Goal: Task Accomplishment & Management: Use online tool/utility

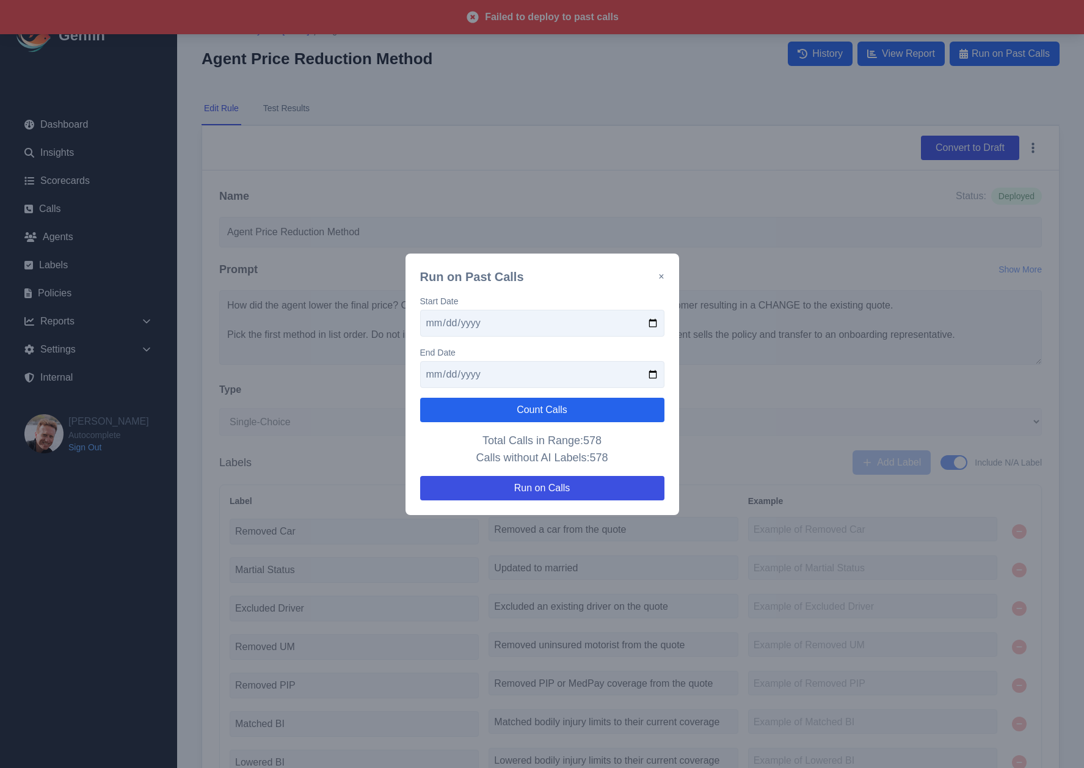
select select "Single-Choice"
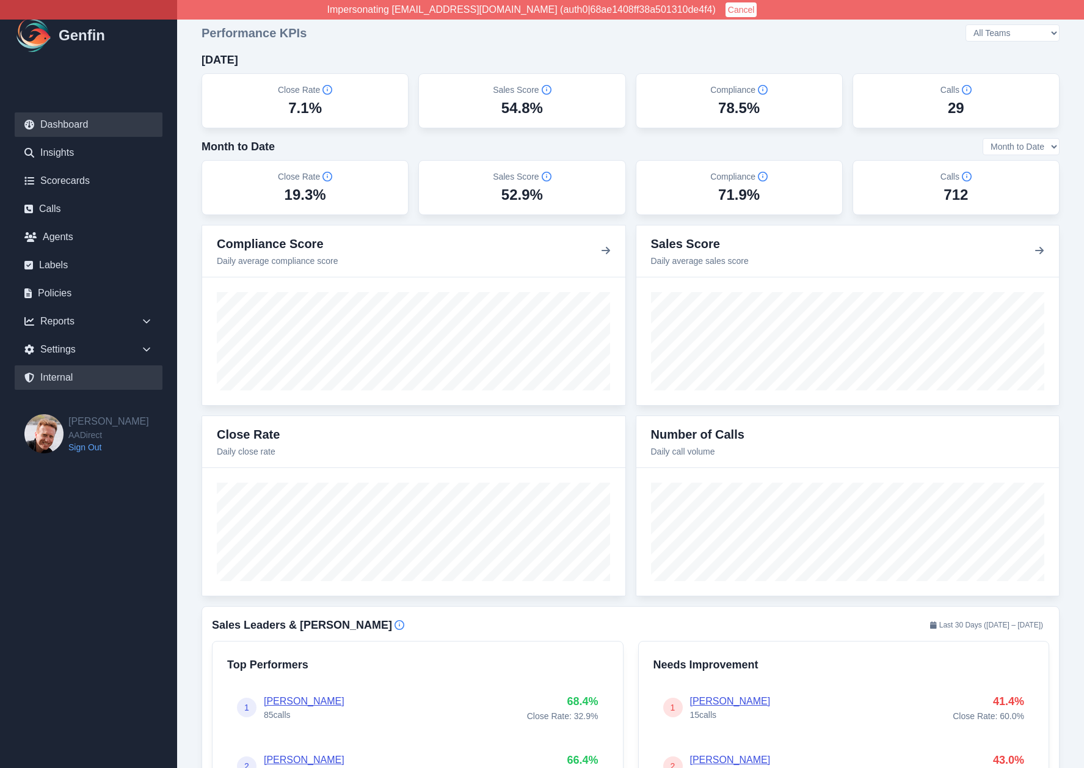
click at [76, 377] on link "Internal" at bounding box center [89, 377] width 148 height 24
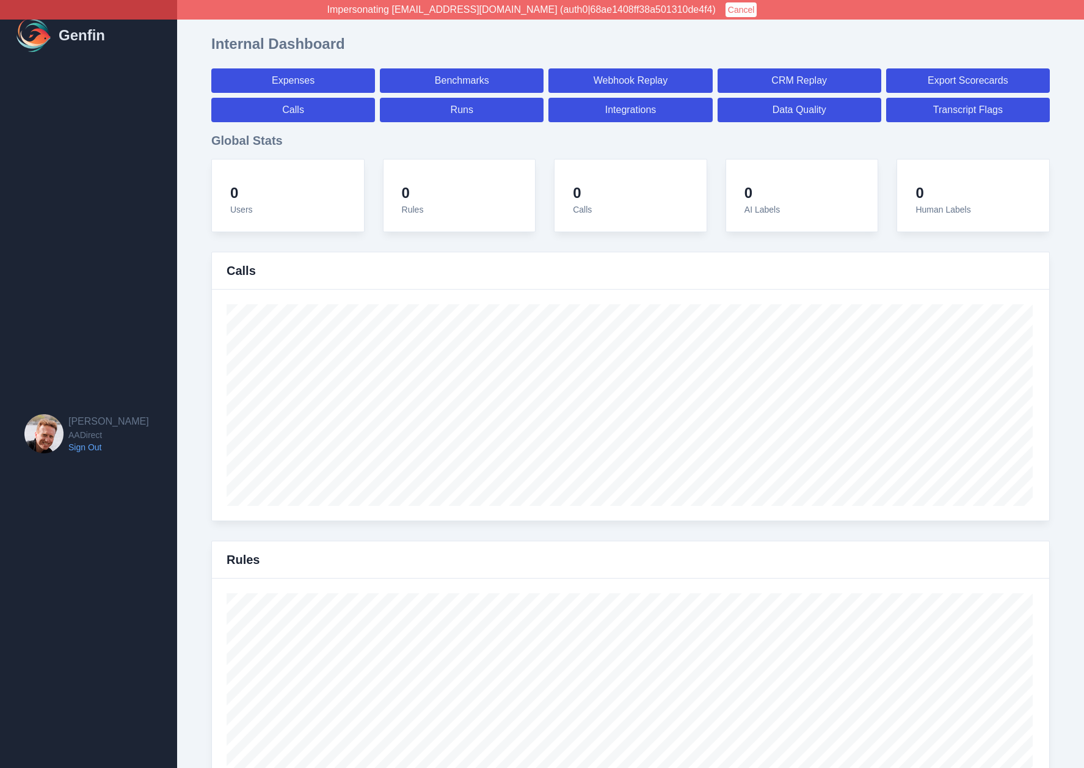
select select "paid"
select select "7"
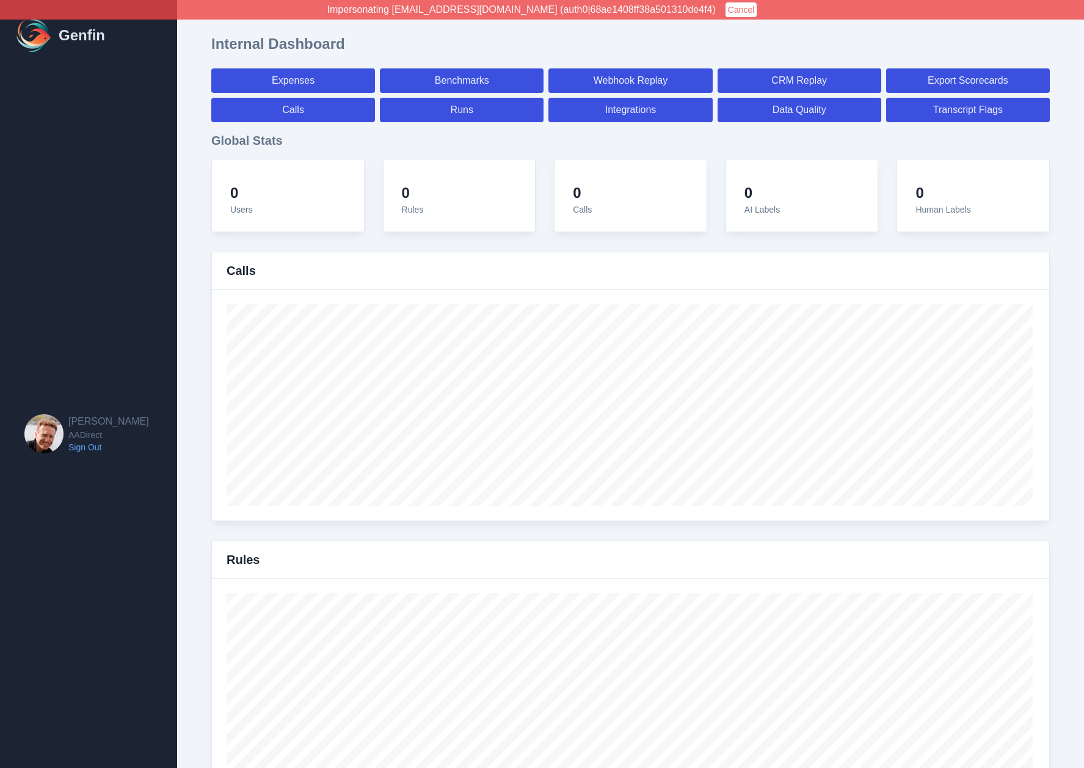
select select "paid"
select select "7"
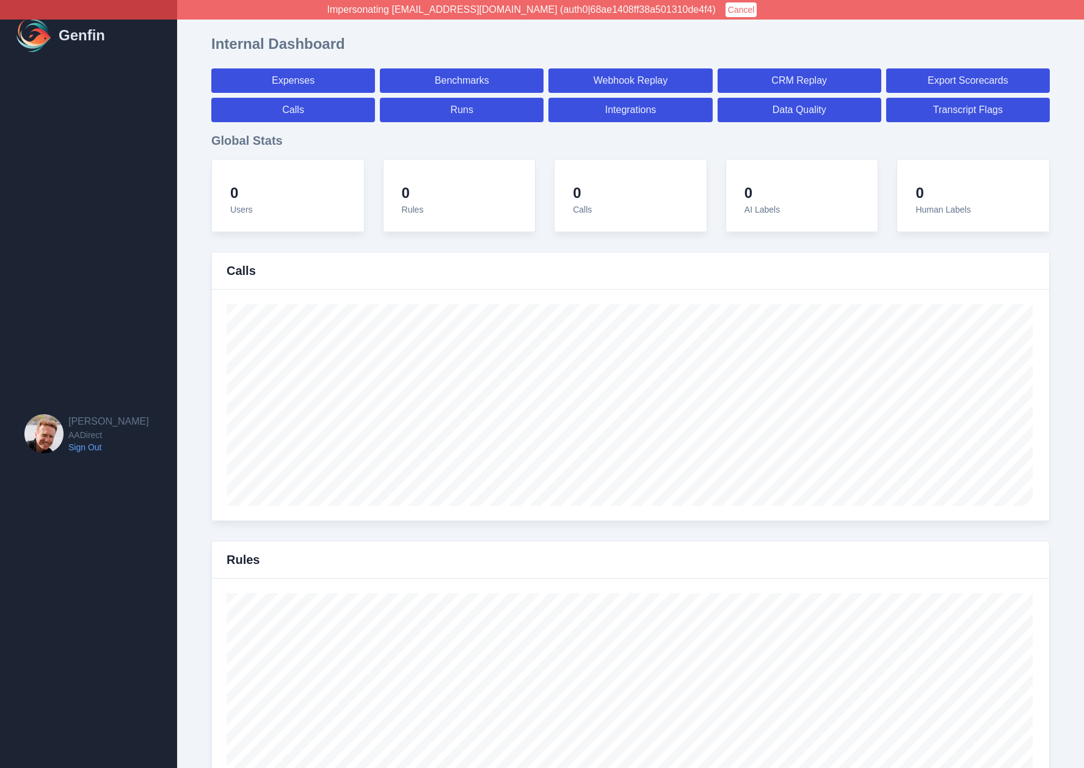
select select "7"
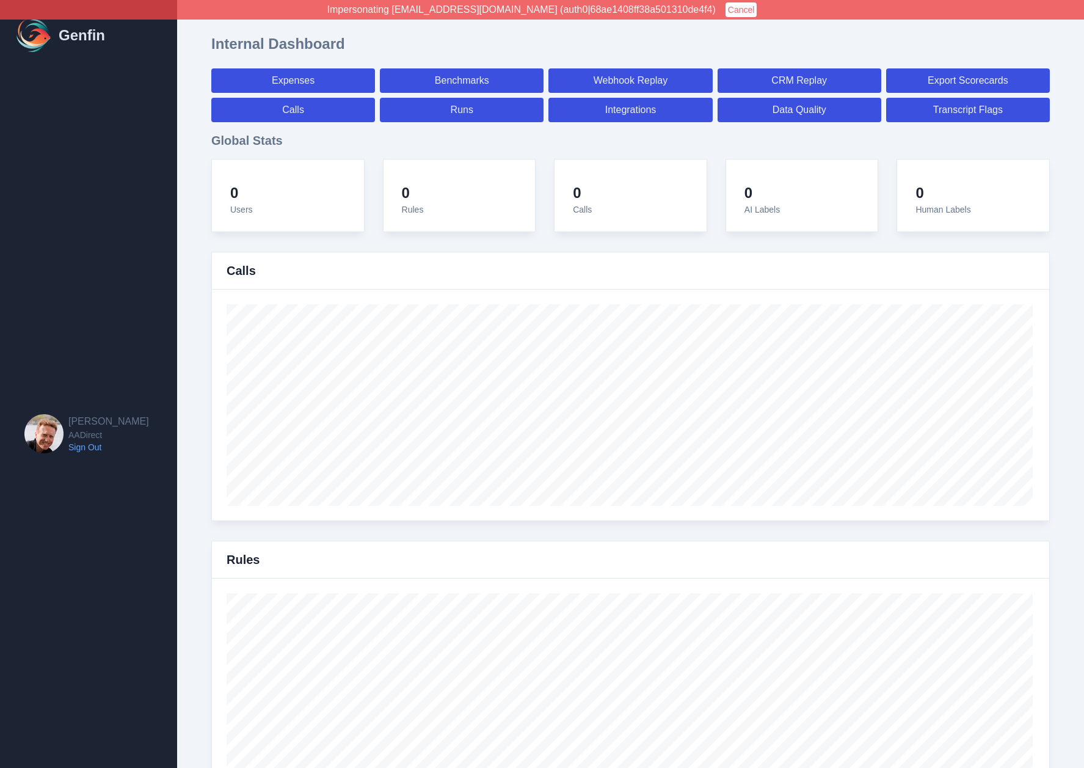
select select "7"
select select "paid"
select select "7"
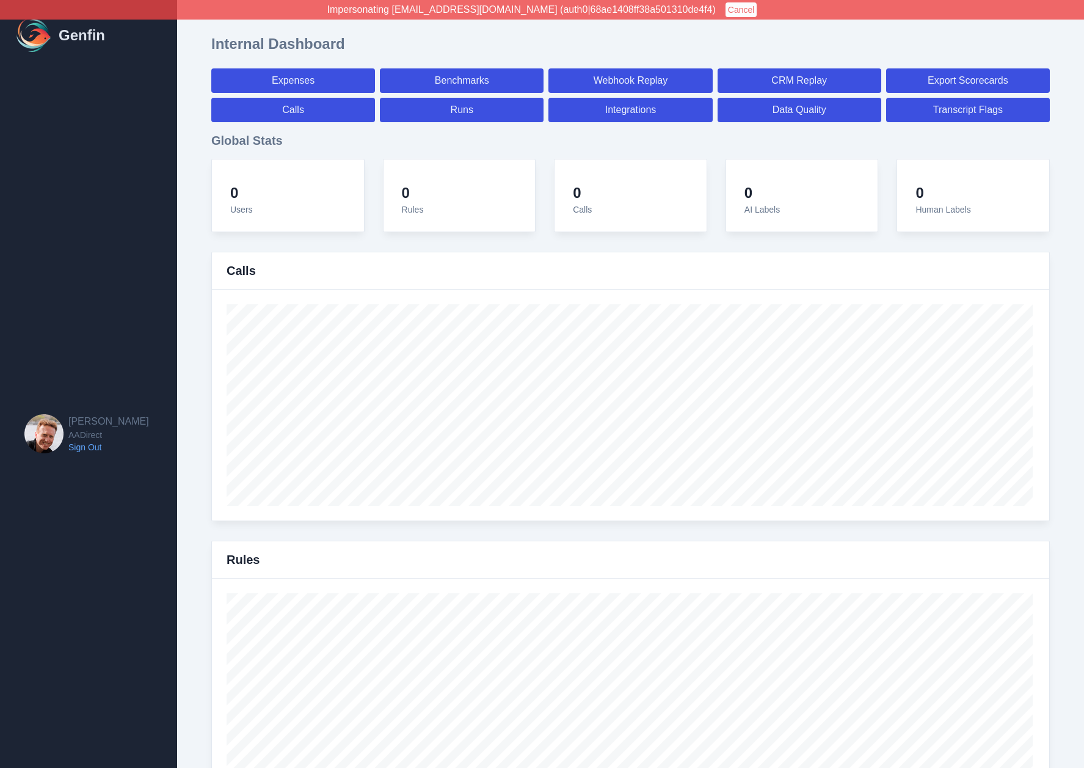
select select "7"
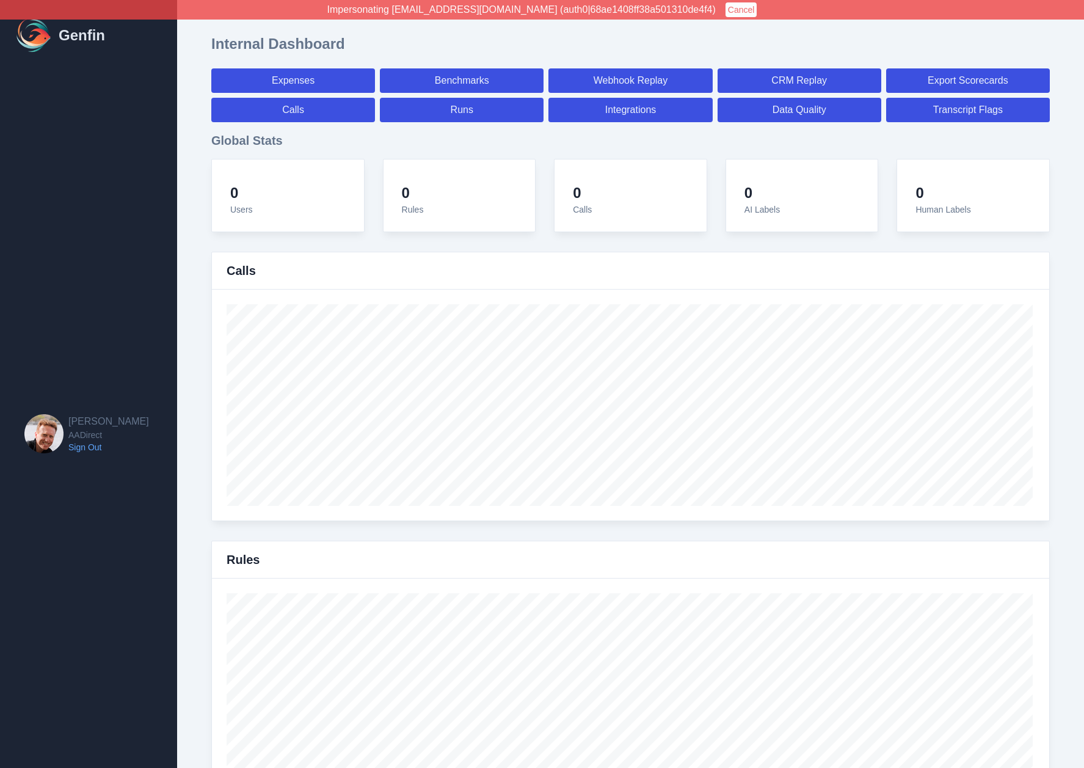
select select "7"
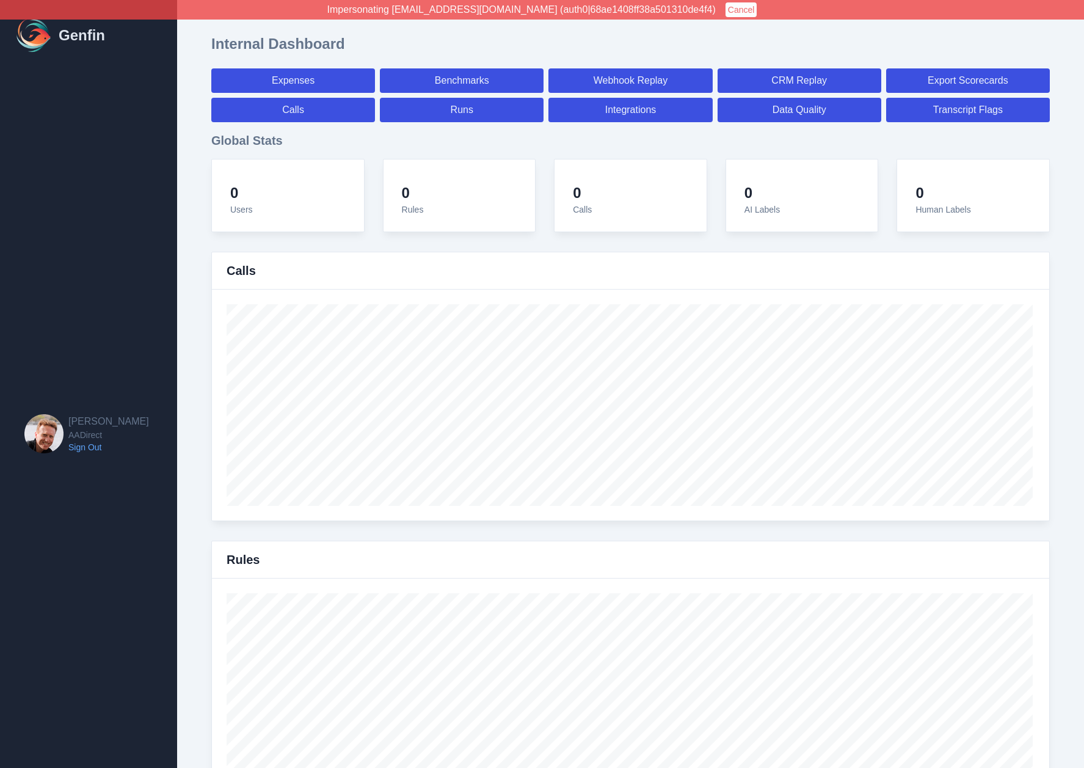
select select "7"
select select "paid"
select select "7"
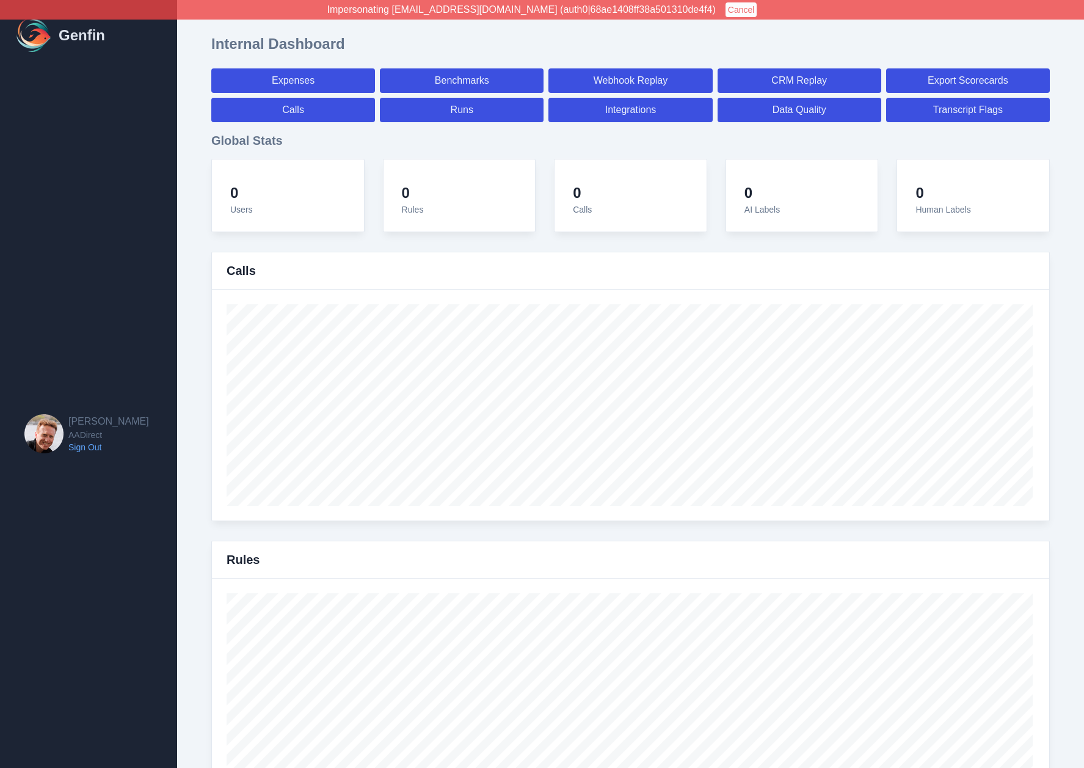
select select "7"
select select "paid"
select select "7"
select select "paid"
select select "7"
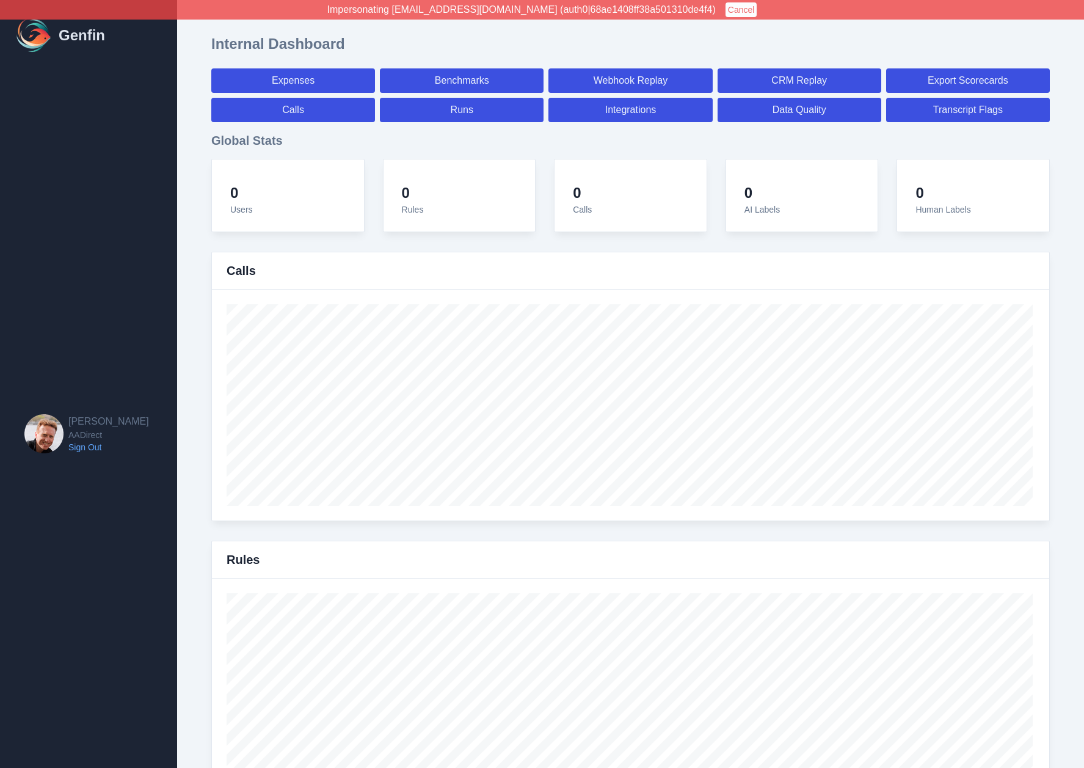
select select "paid"
select select "7"
select select "paid"
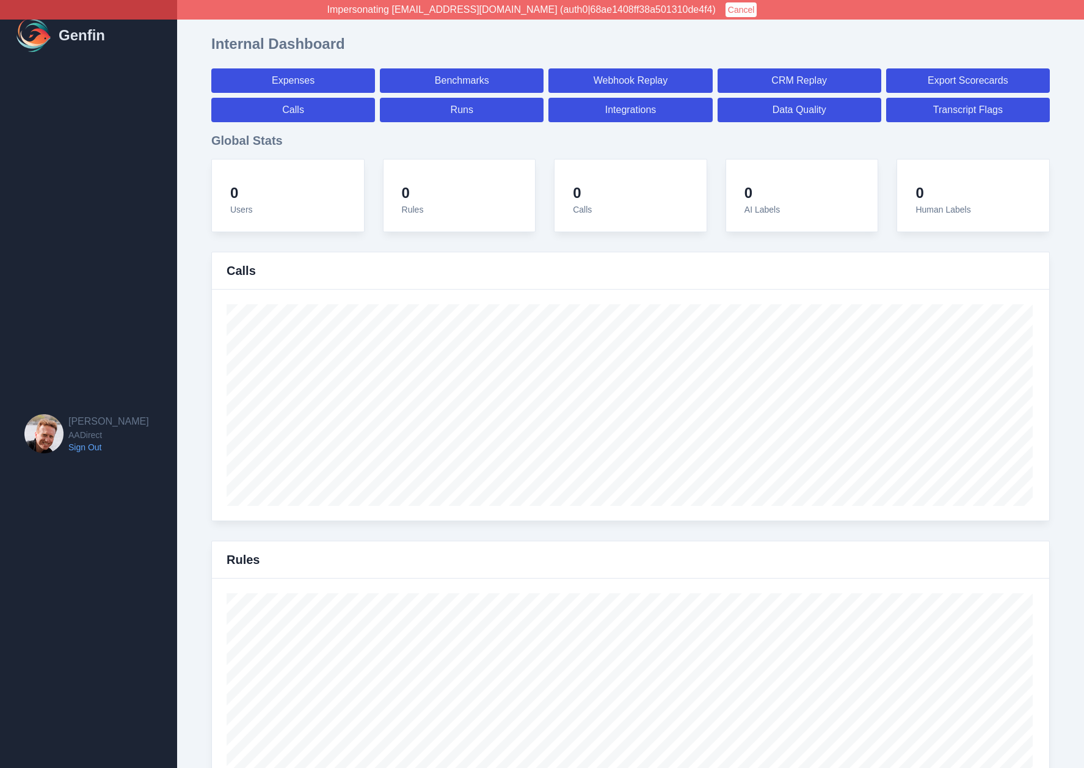
select select "7"
select select "paid"
select select "7"
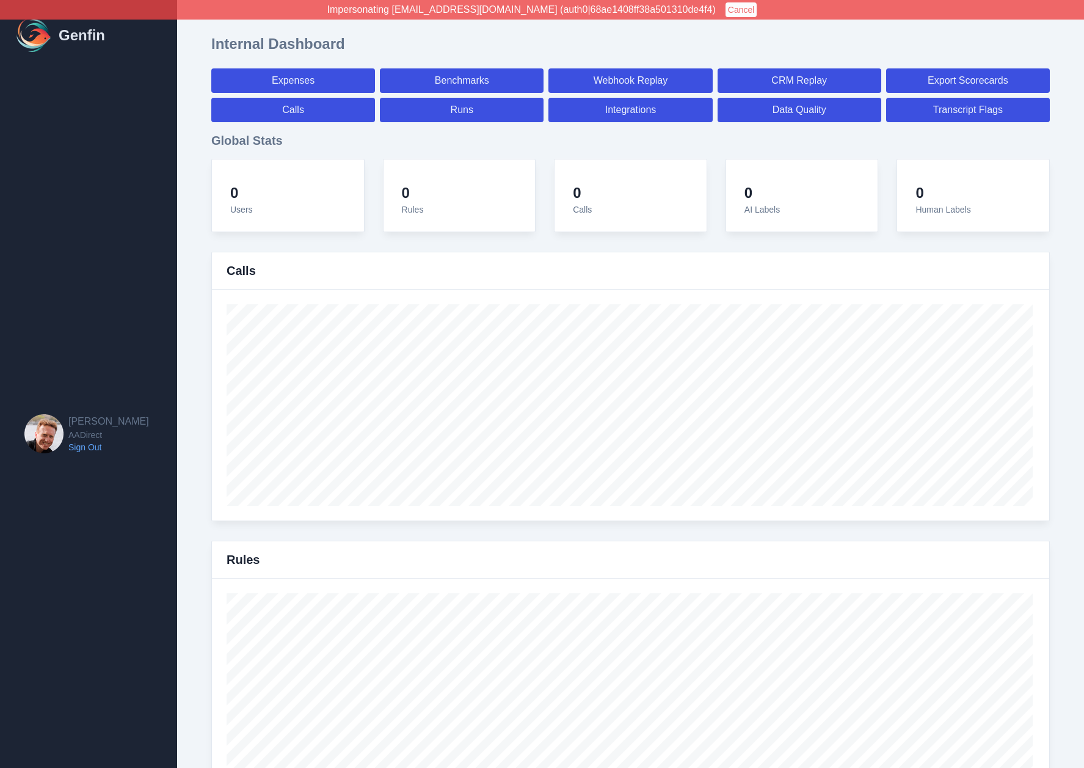
select select "7"
select select "paid"
select select "7"
select select "paid"
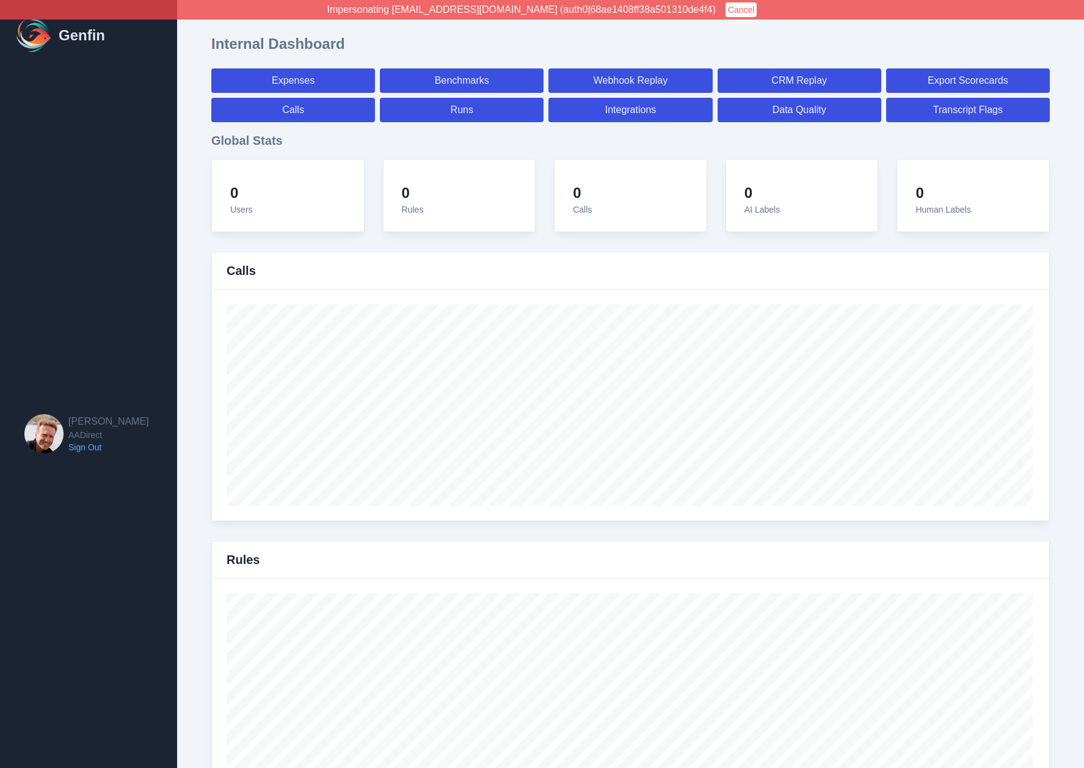
select select "7"
select select "paid"
select select "7"
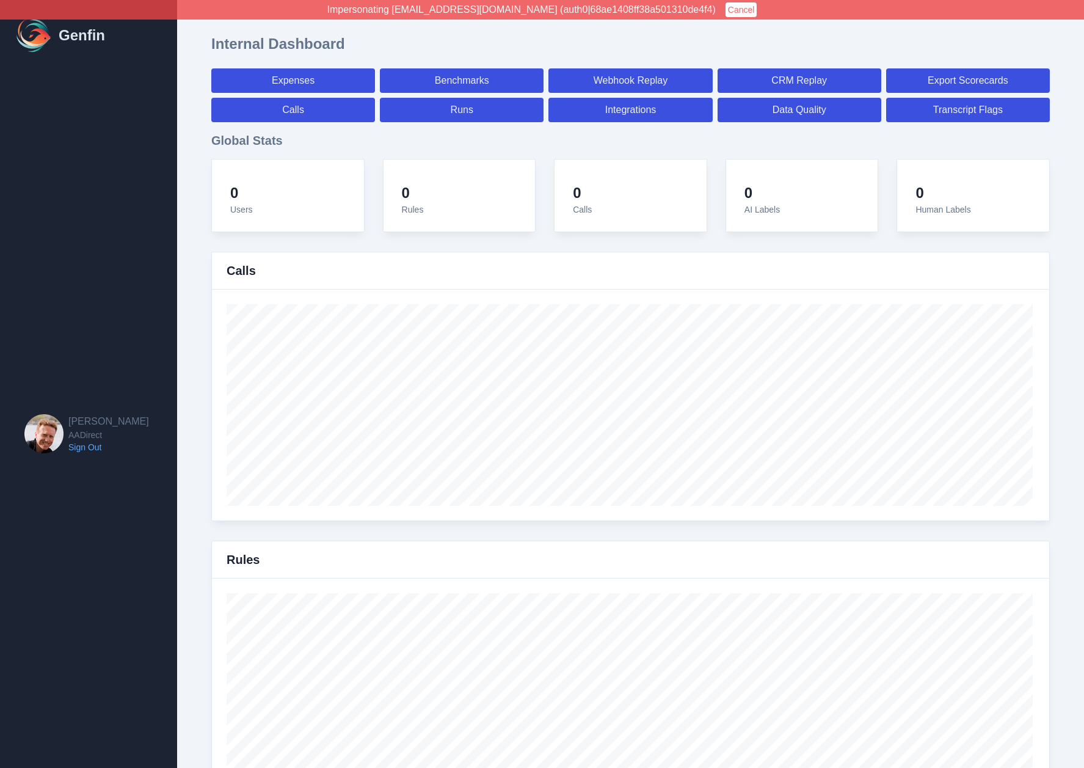
select select "7"
select select "paid"
select select "7"
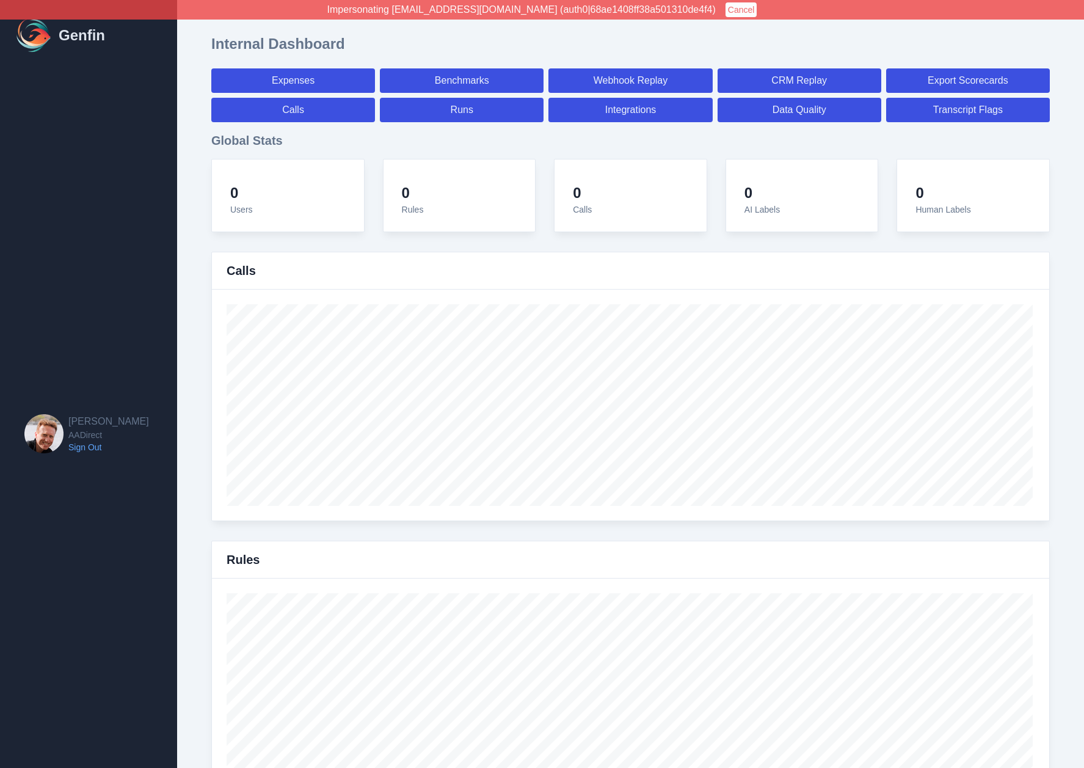
select select "7"
select select "paid"
select select "7"
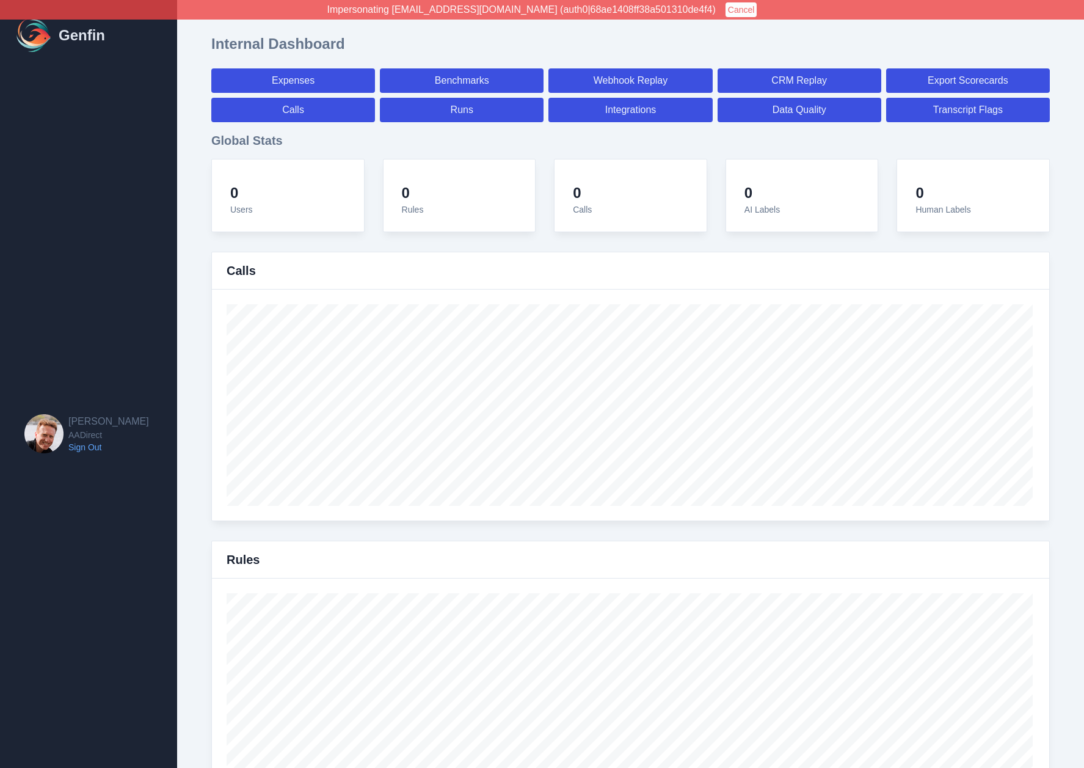
select select "7"
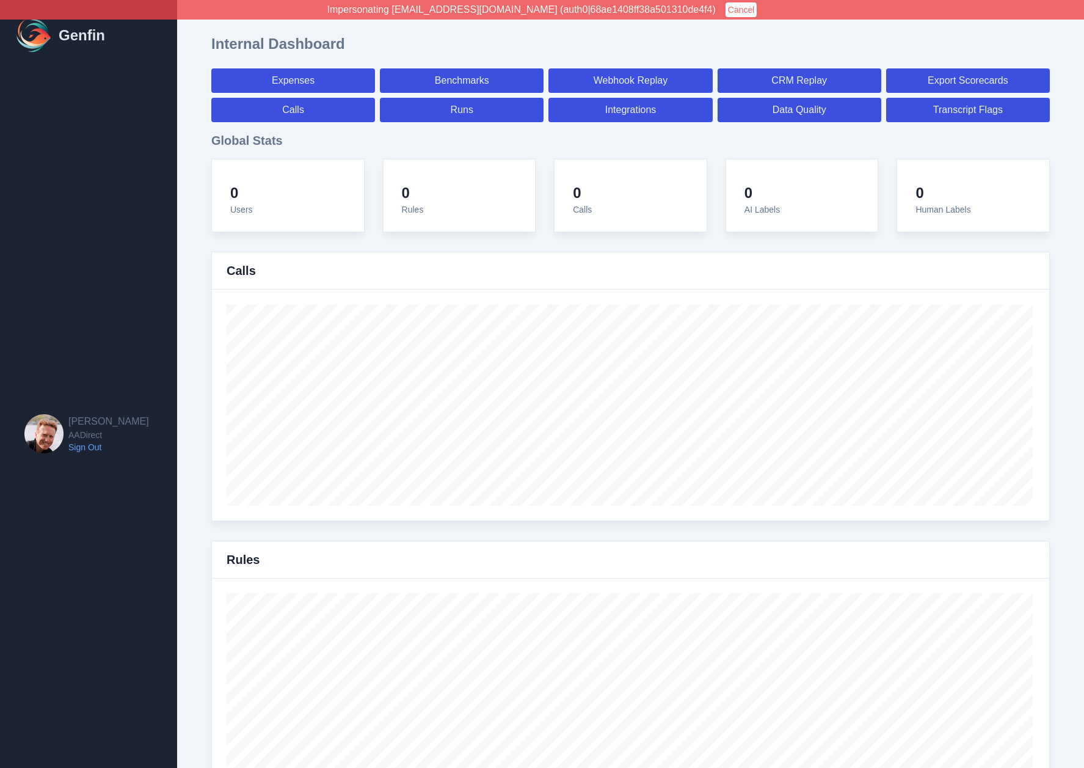
select select "paid"
select select "7"
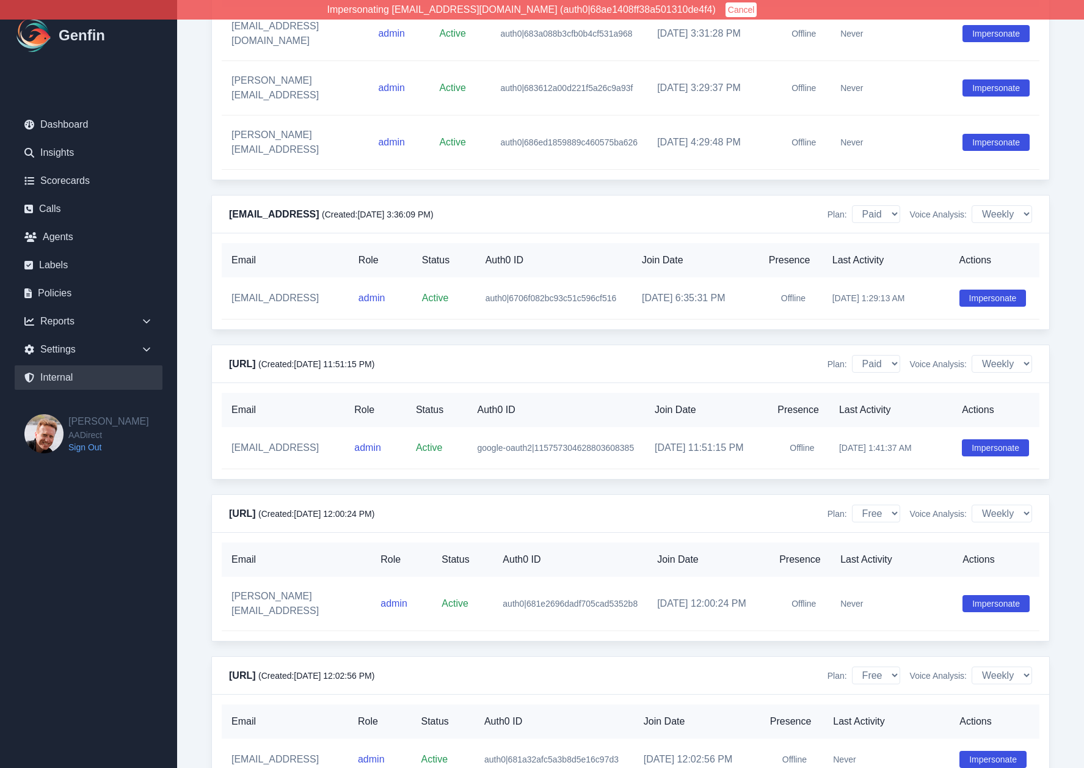
scroll to position [13947, 0]
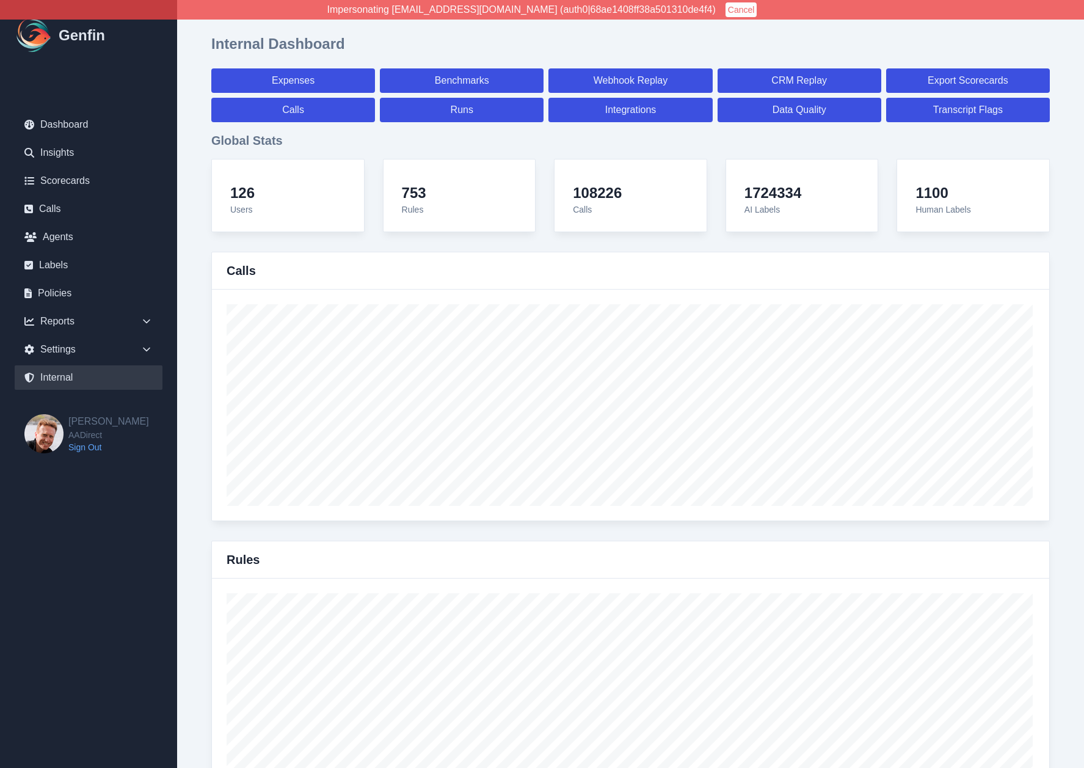
click at [726, 14] on button "Cancel" at bounding box center [742, 9] width 32 height 15
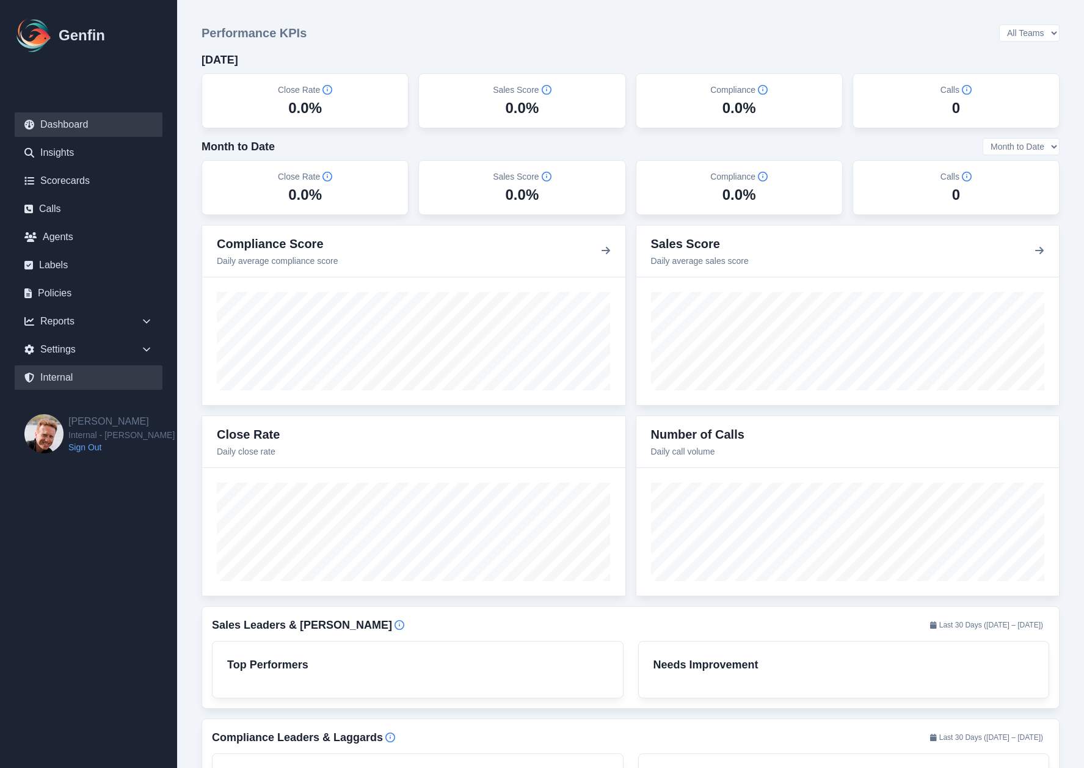
click at [82, 373] on link "Internal" at bounding box center [89, 377] width 148 height 24
select select "paid"
select select "7"
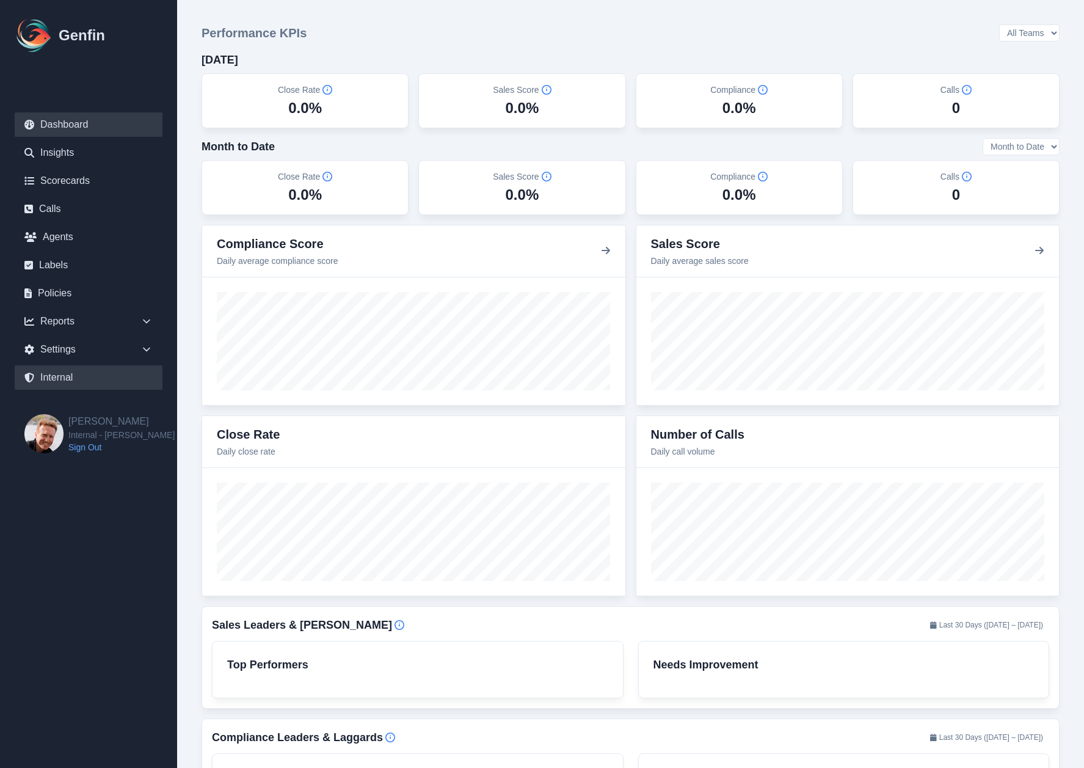
select select "7"
select select "paid"
select select "7"
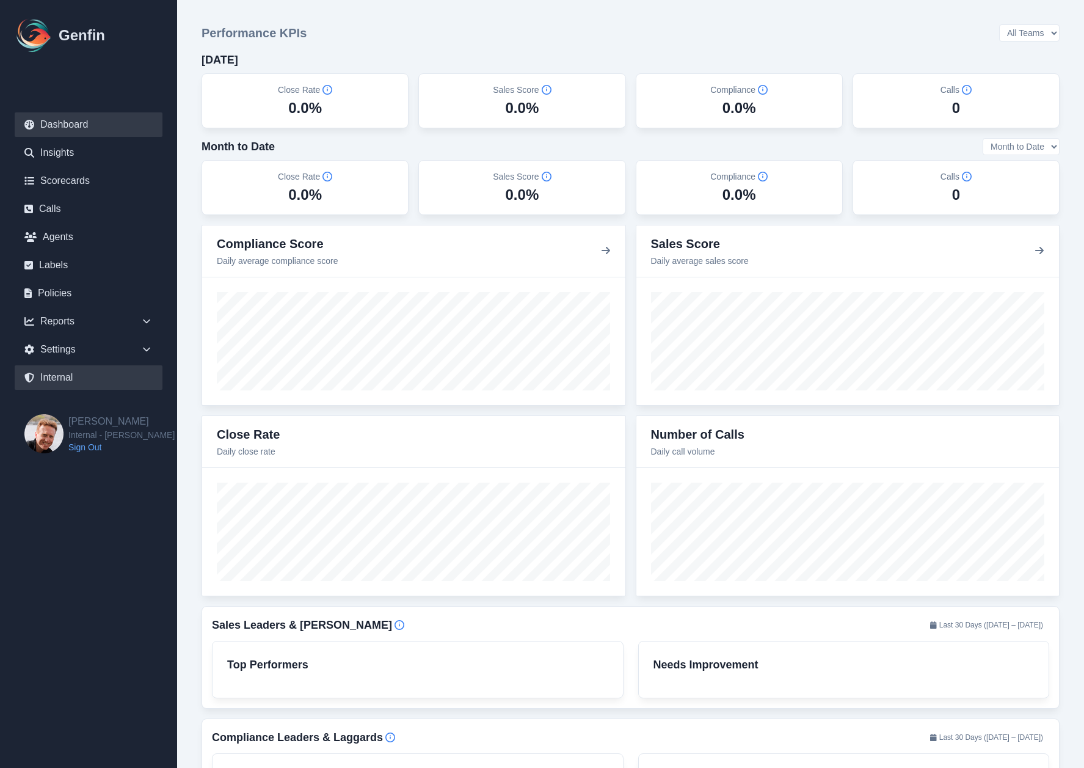
select select "7"
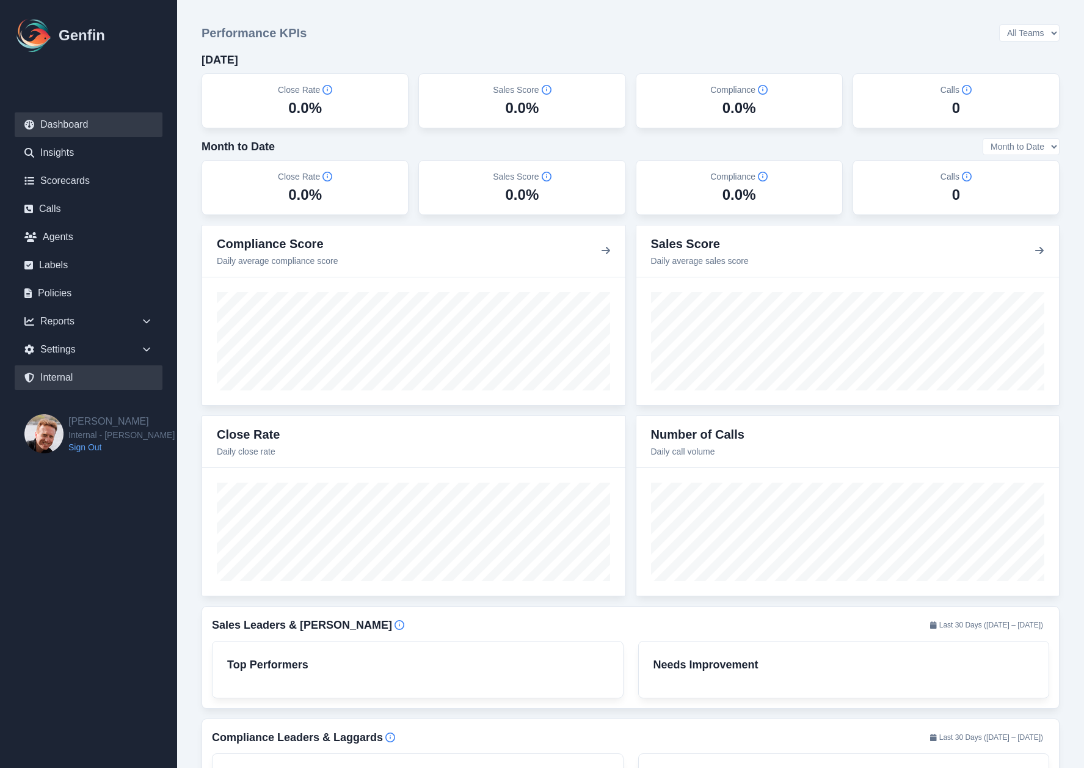
select select "7"
select select "paid"
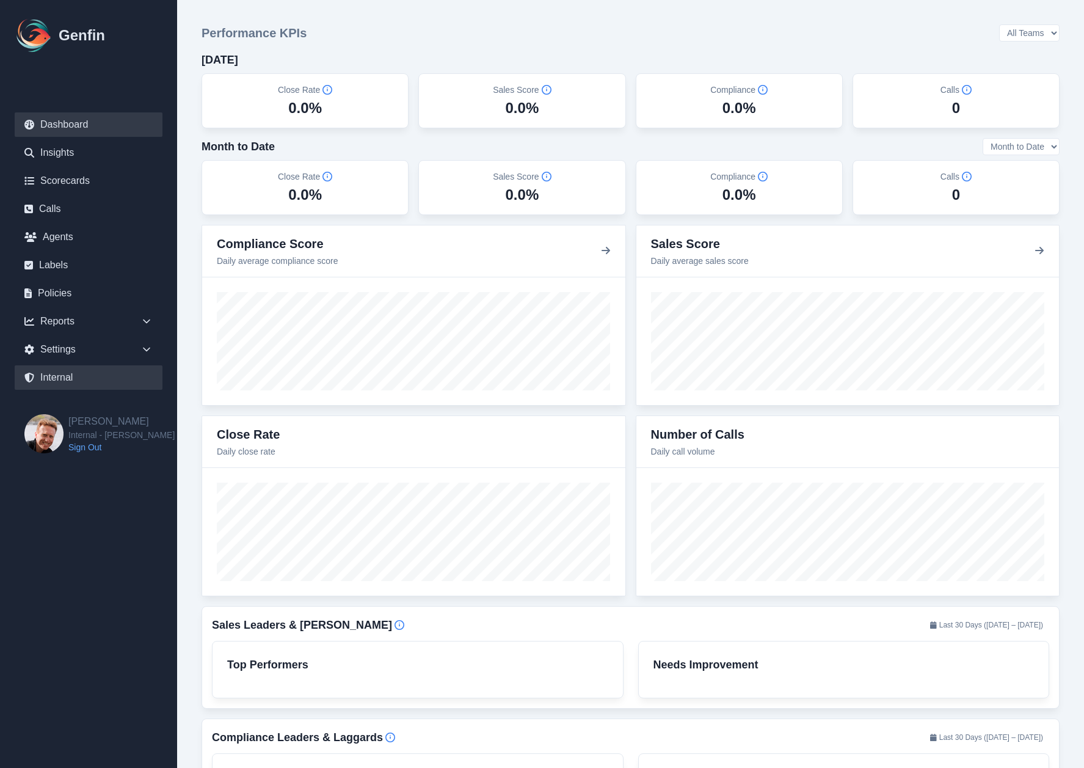
select select "7"
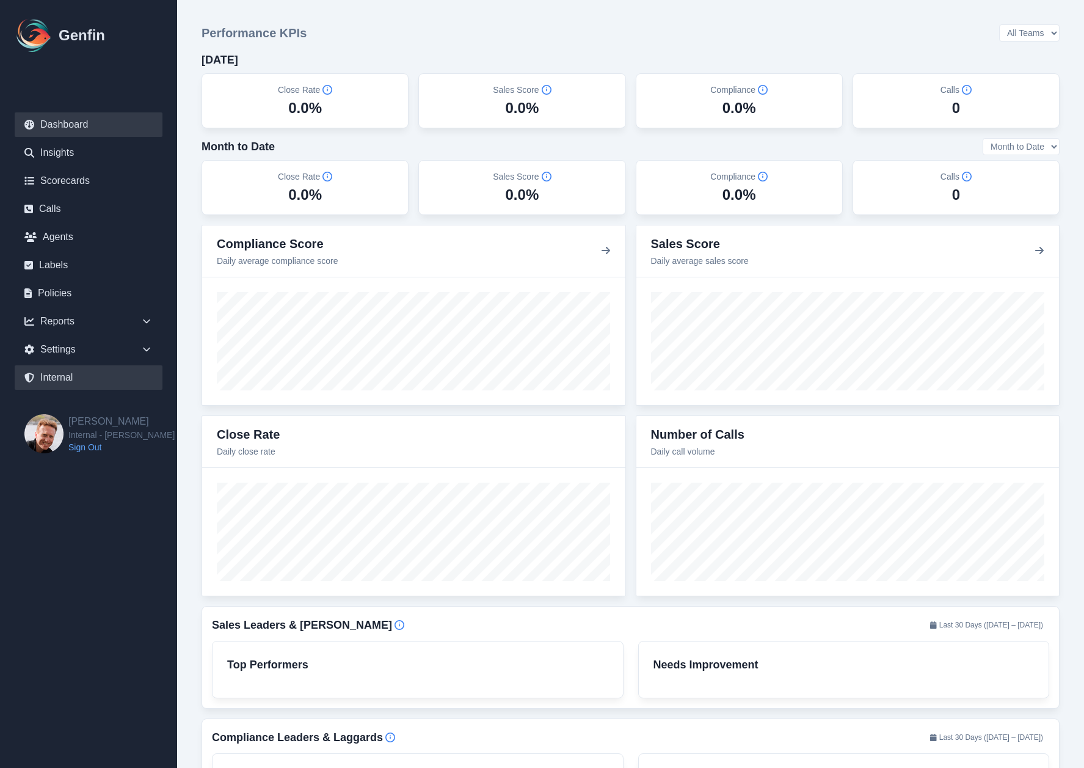
select select "7"
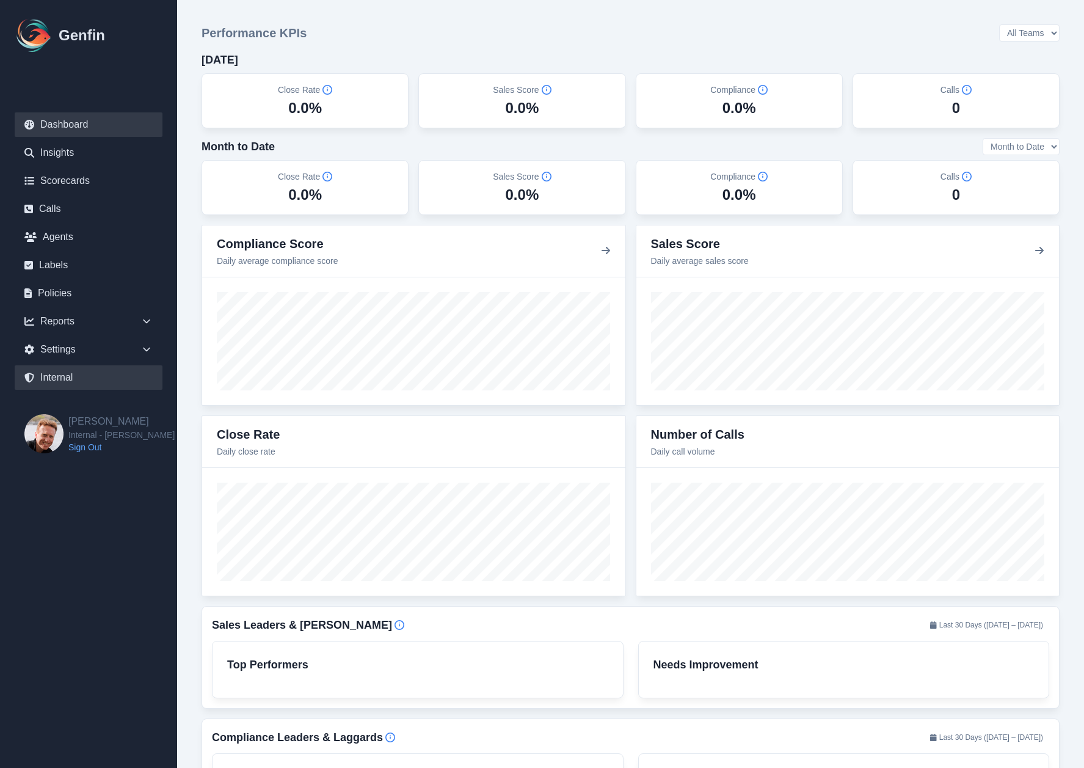
select select "7"
select select "paid"
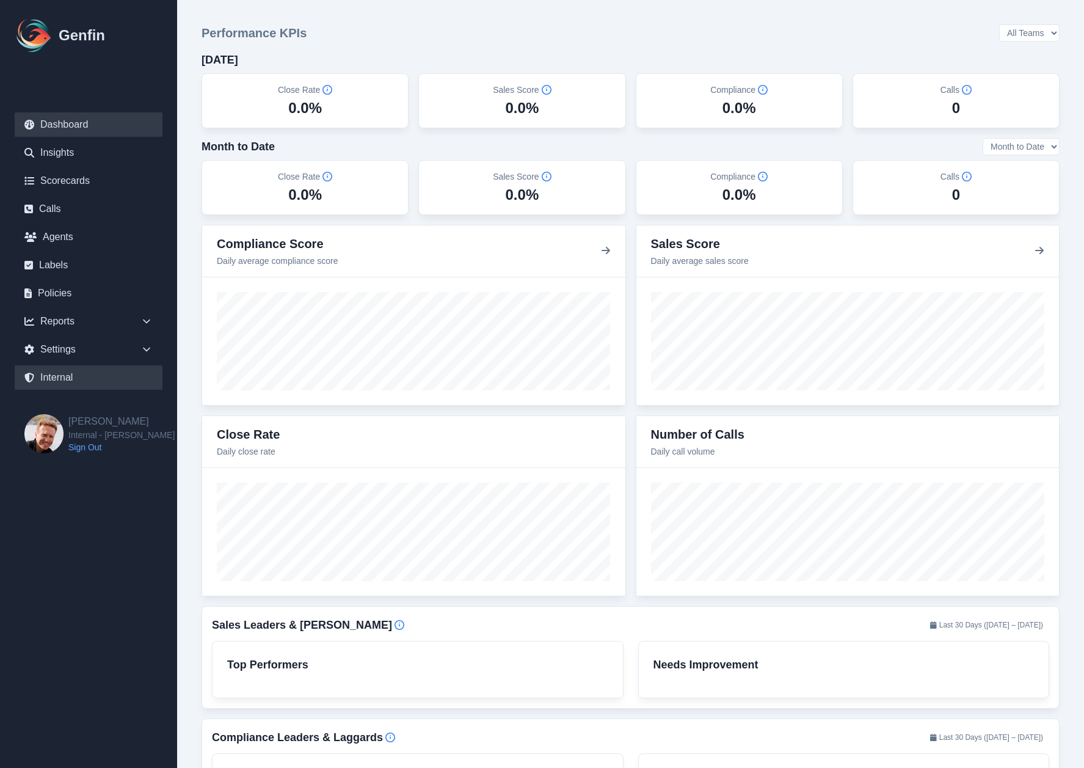
select select "7"
select select "paid"
select select "7"
select select "paid"
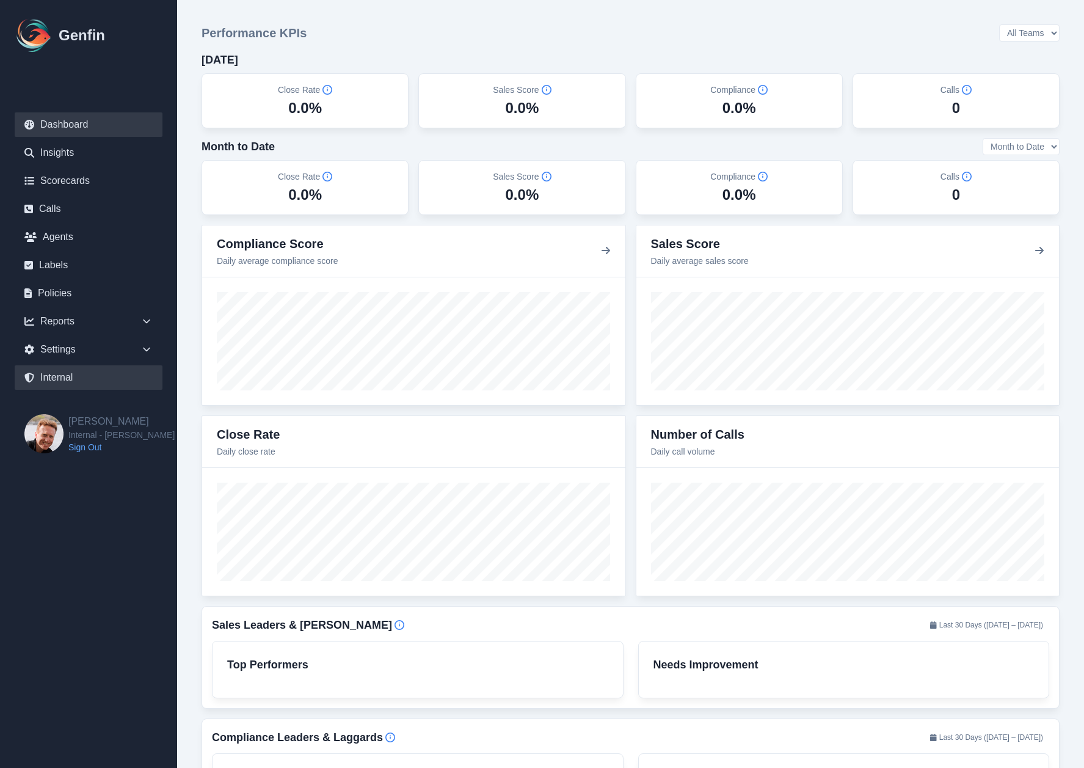
select select "7"
select select "paid"
select select "7"
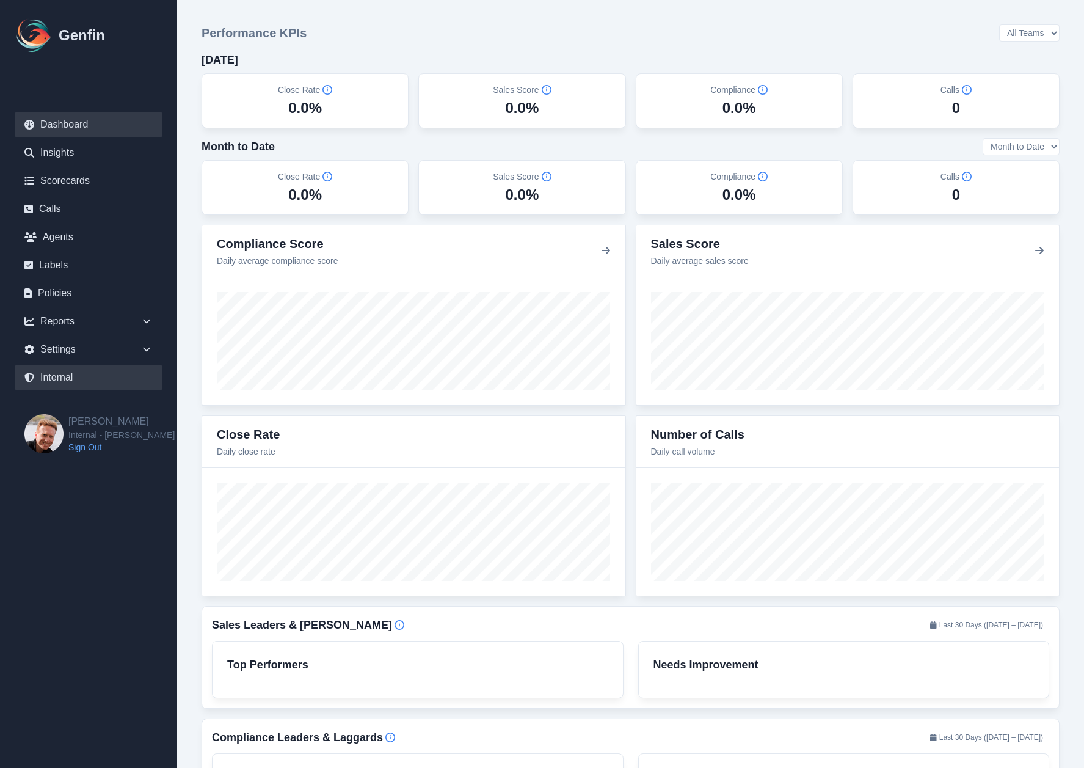
select select "paid"
select select "7"
select select "paid"
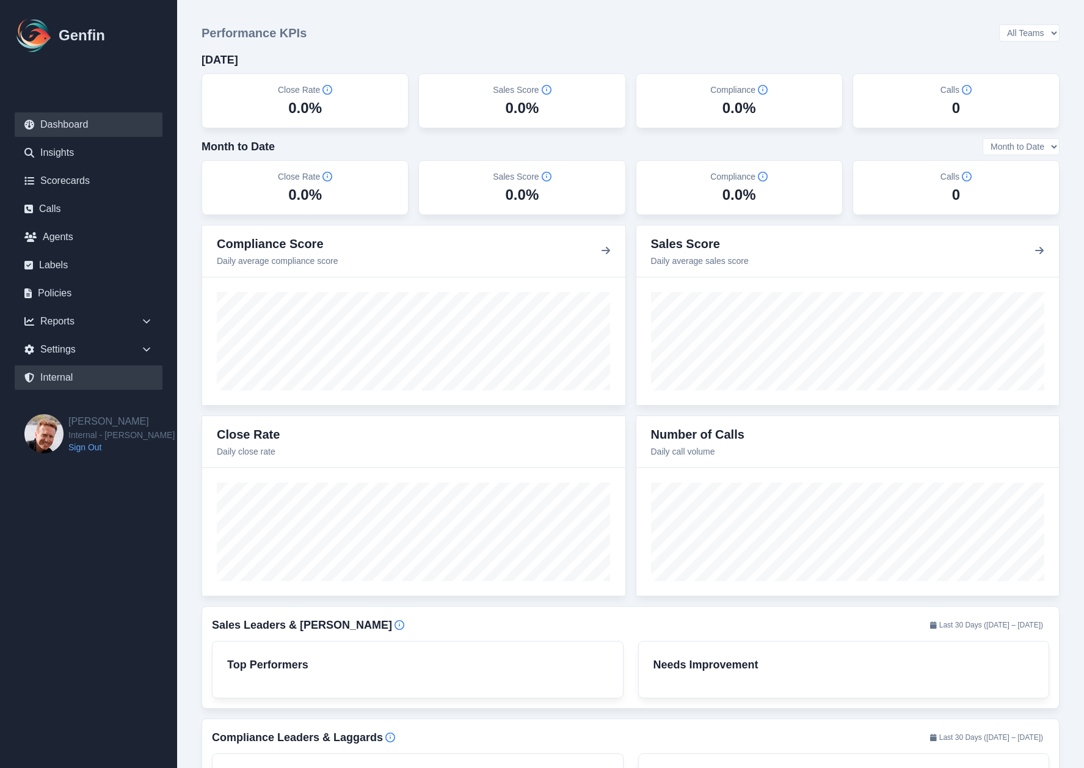
select select "7"
select select "paid"
select select "7"
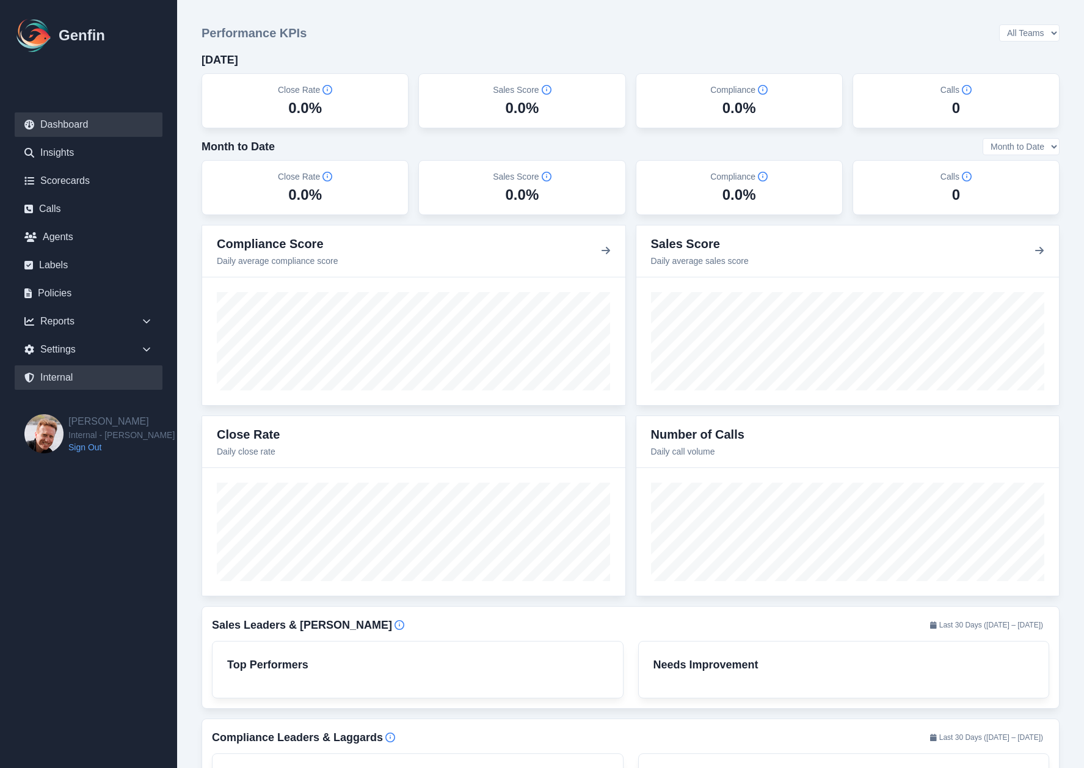
select select "paid"
select select "7"
select select "paid"
select select "7"
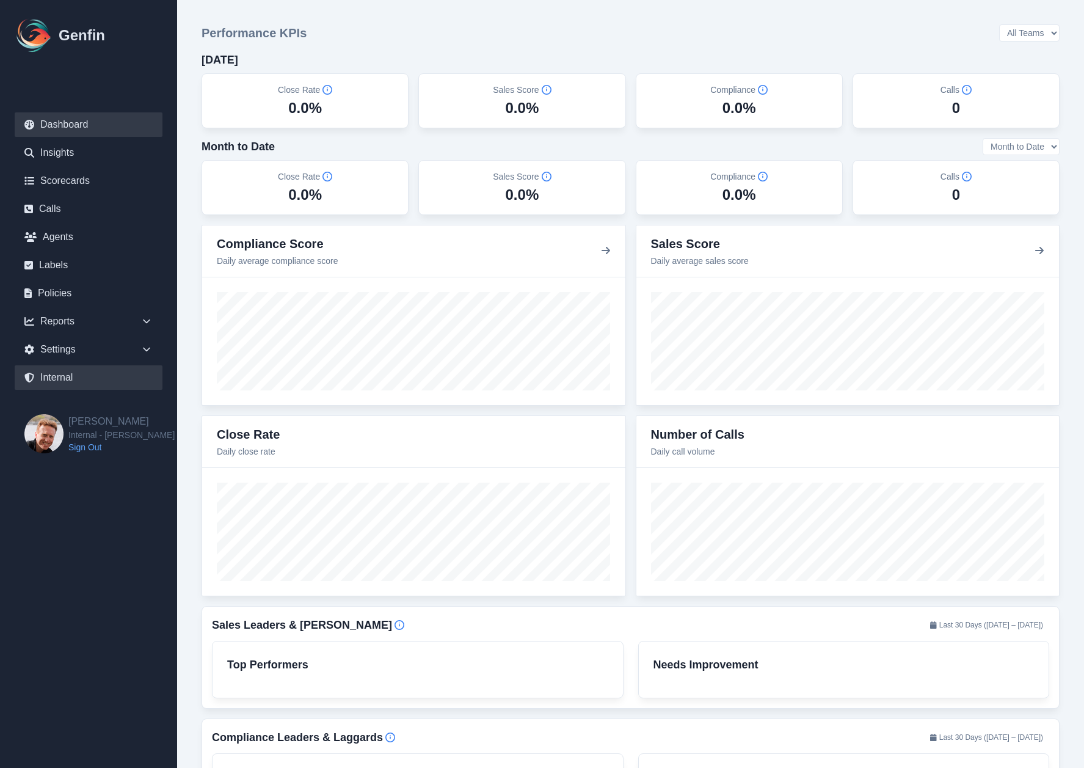
select select "7"
select select "paid"
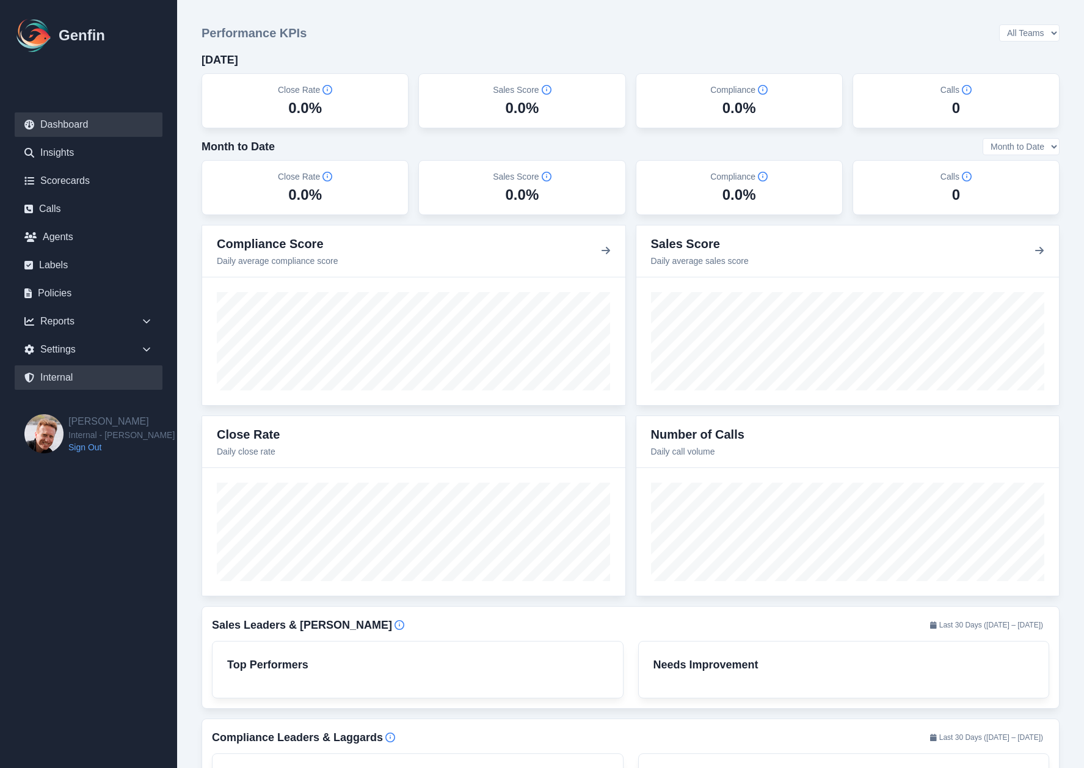
select select "7"
select select "paid"
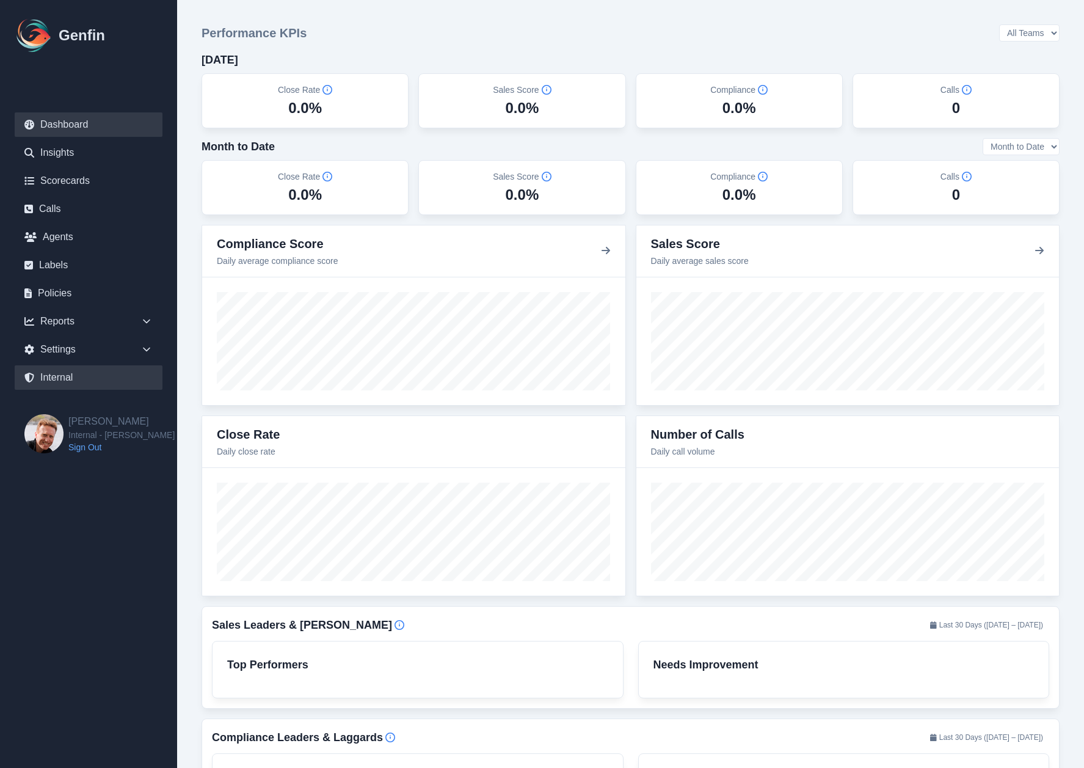
select select "7"
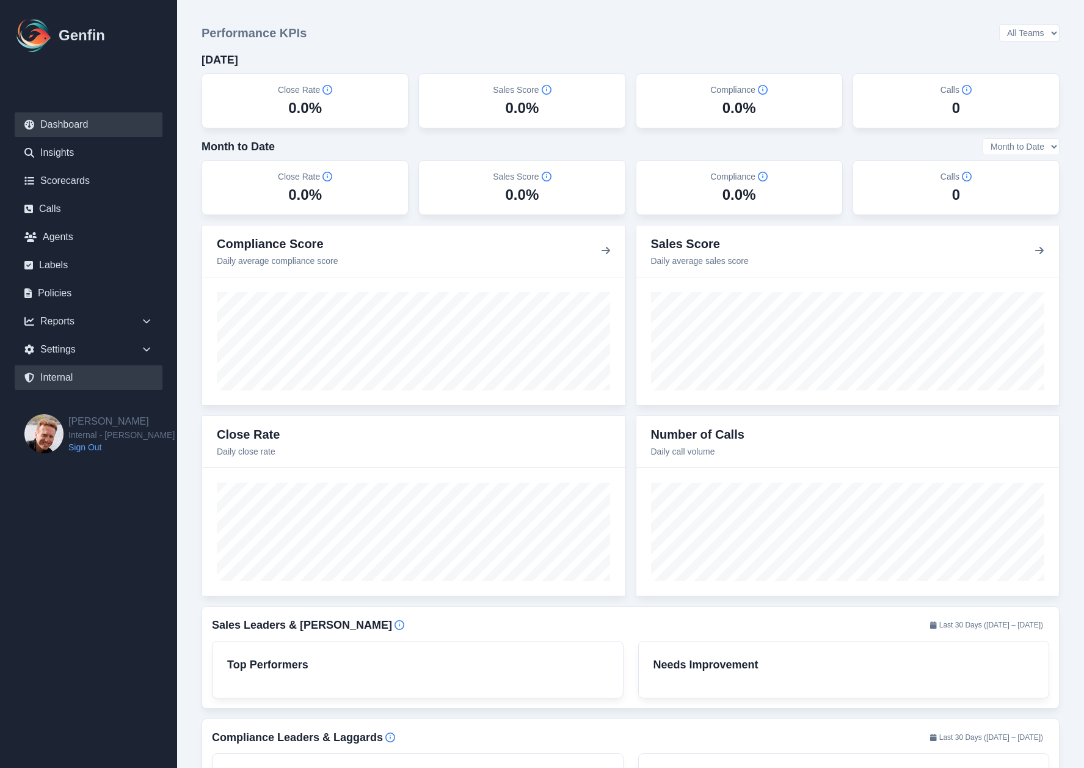
select select "7"
select select "paid"
select select "7"
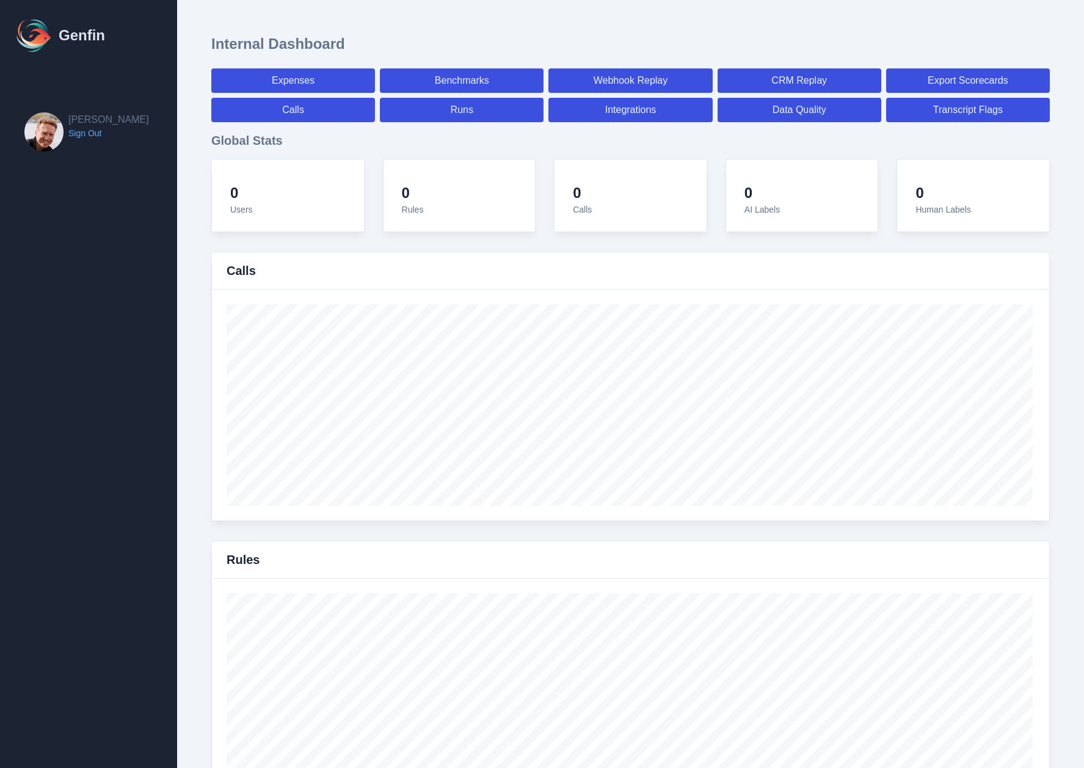
select select "paid"
select select "7"
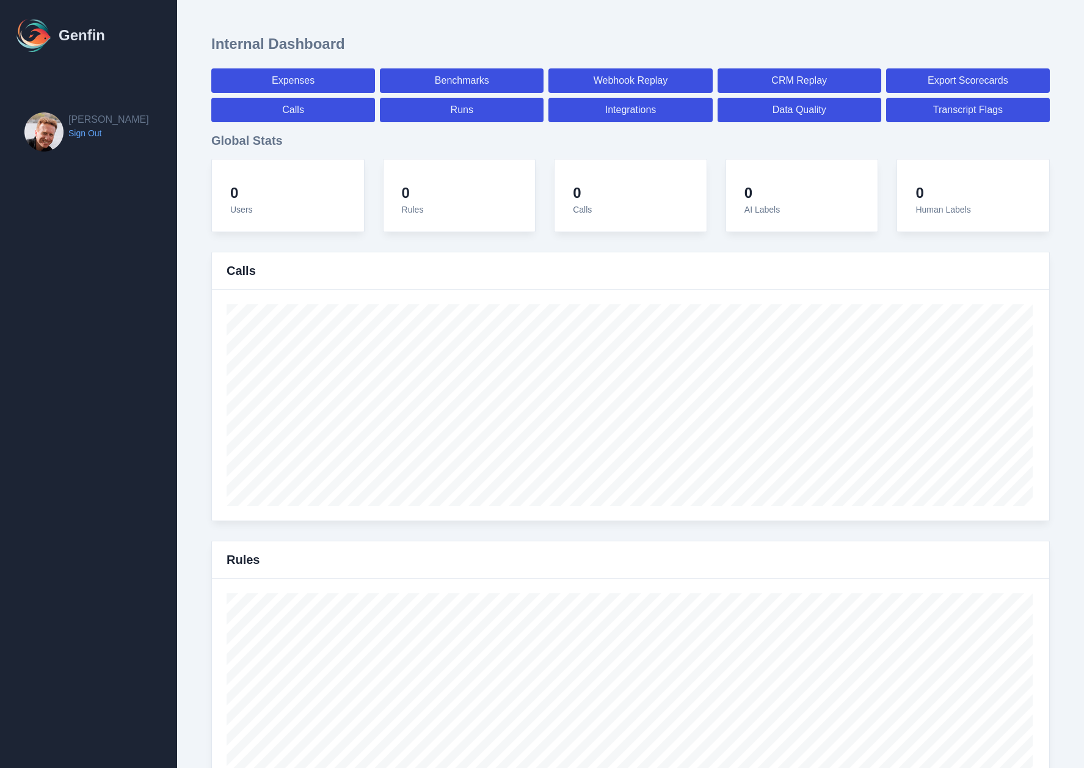
select select "paid"
select select "7"
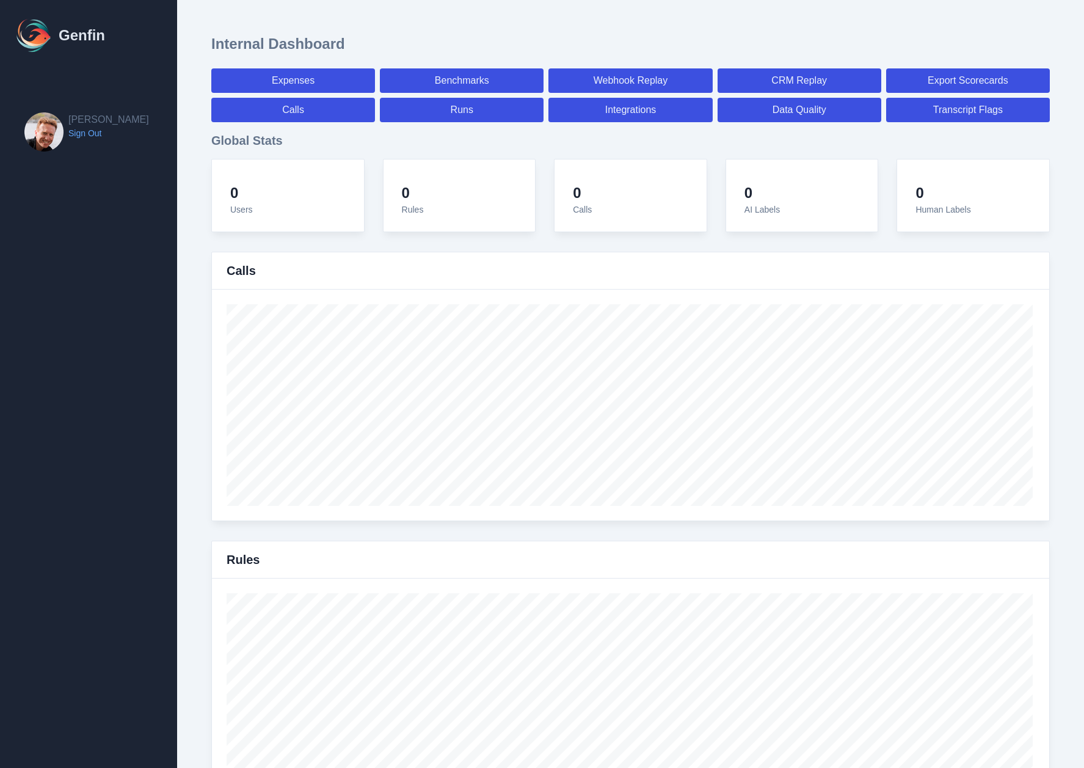
select select "7"
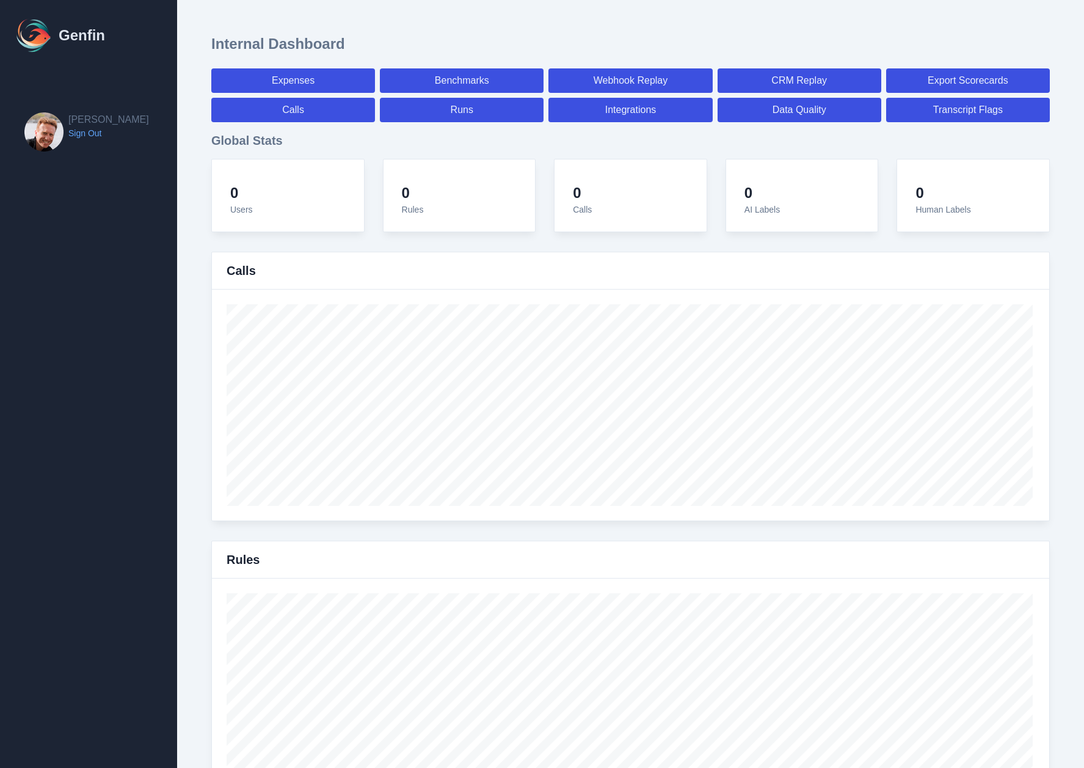
select select "7"
select select "paid"
select select "7"
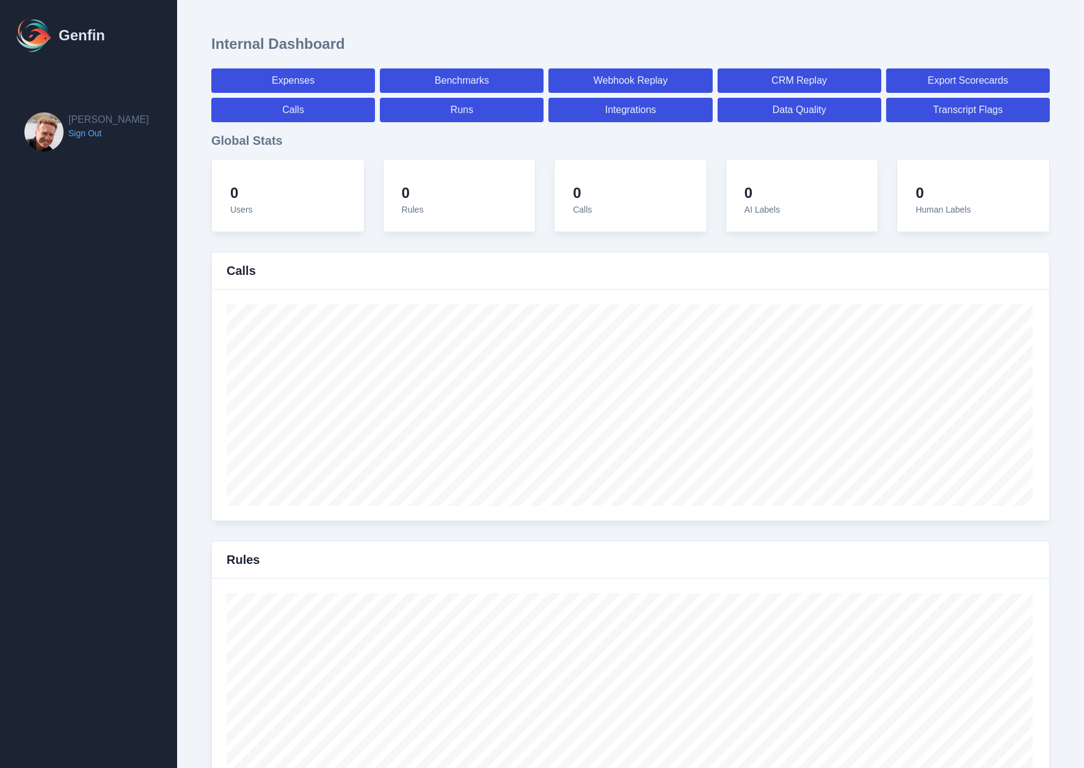
select select "7"
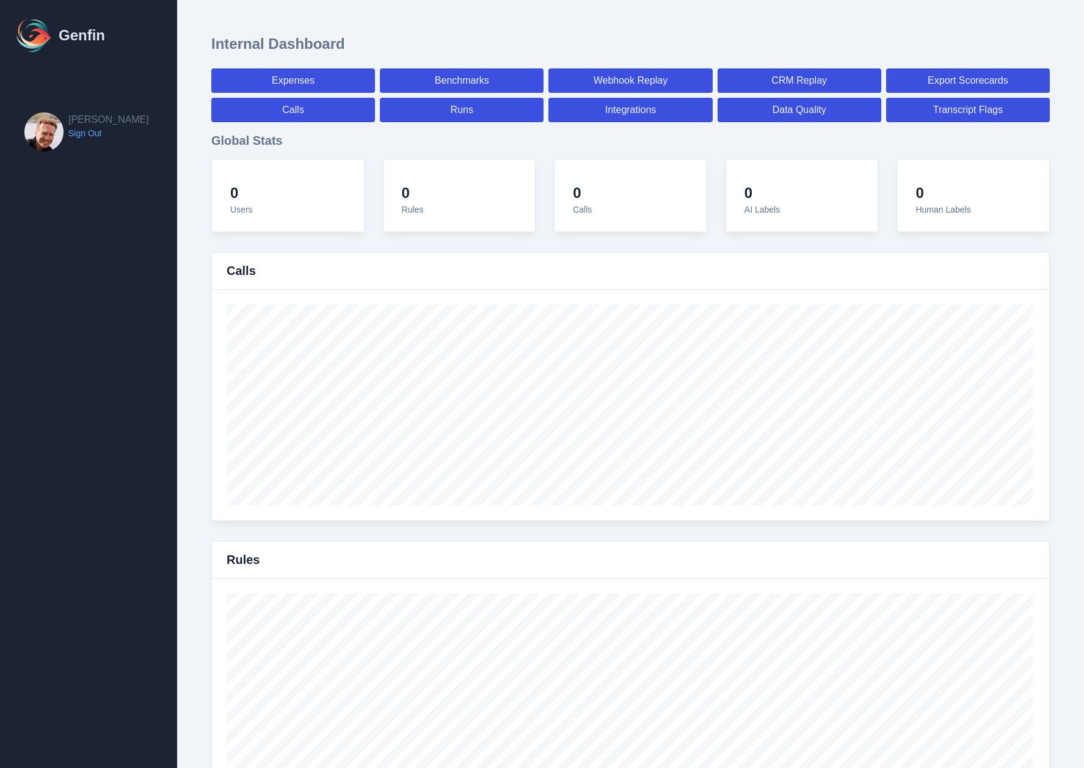
select select "7"
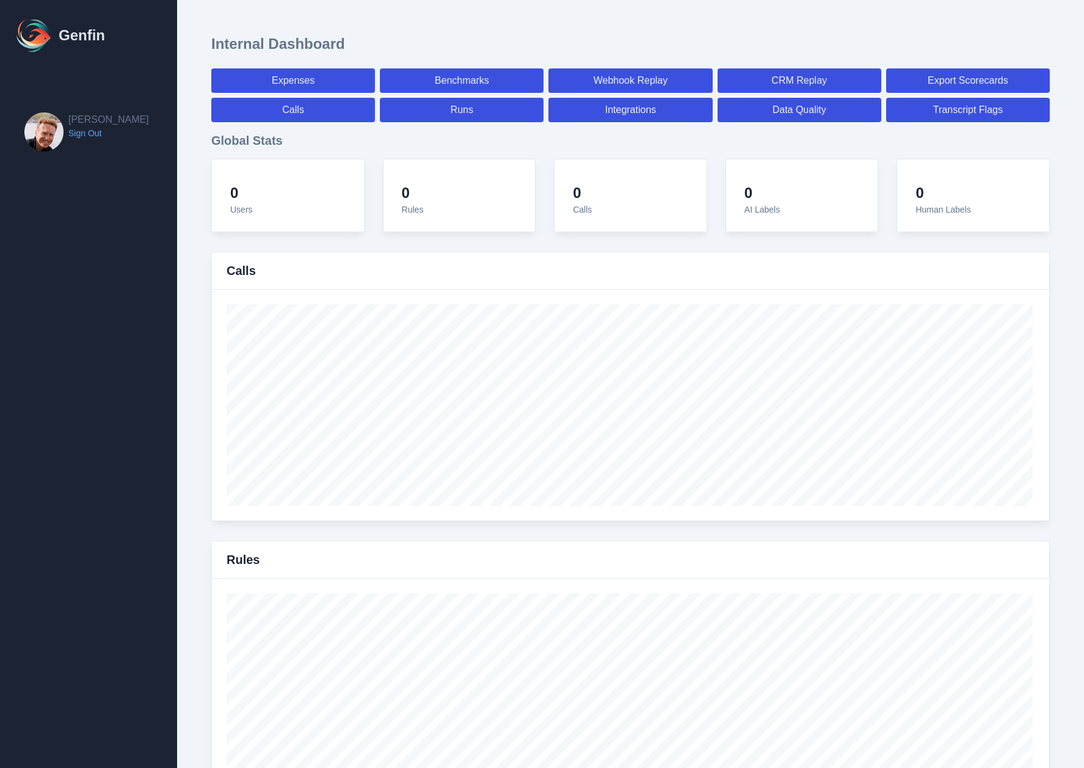
select select "7"
select select "paid"
select select "7"
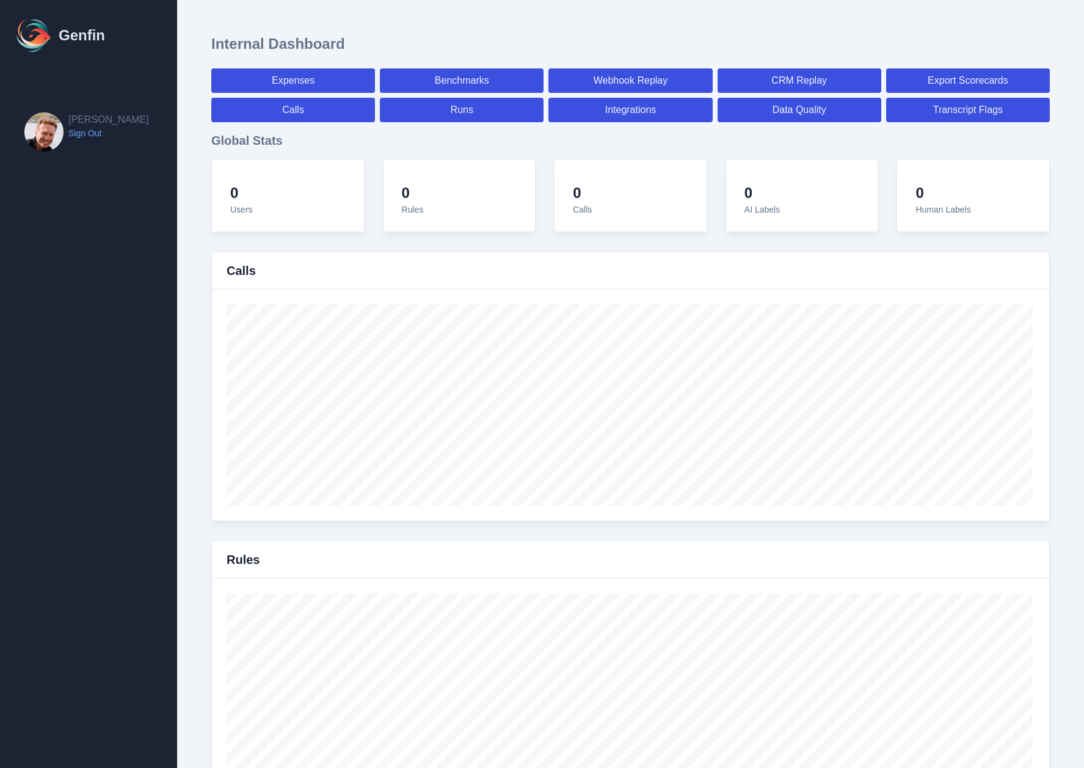
select select "7"
select select "paid"
select select "7"
select select "paid"
select select "7"
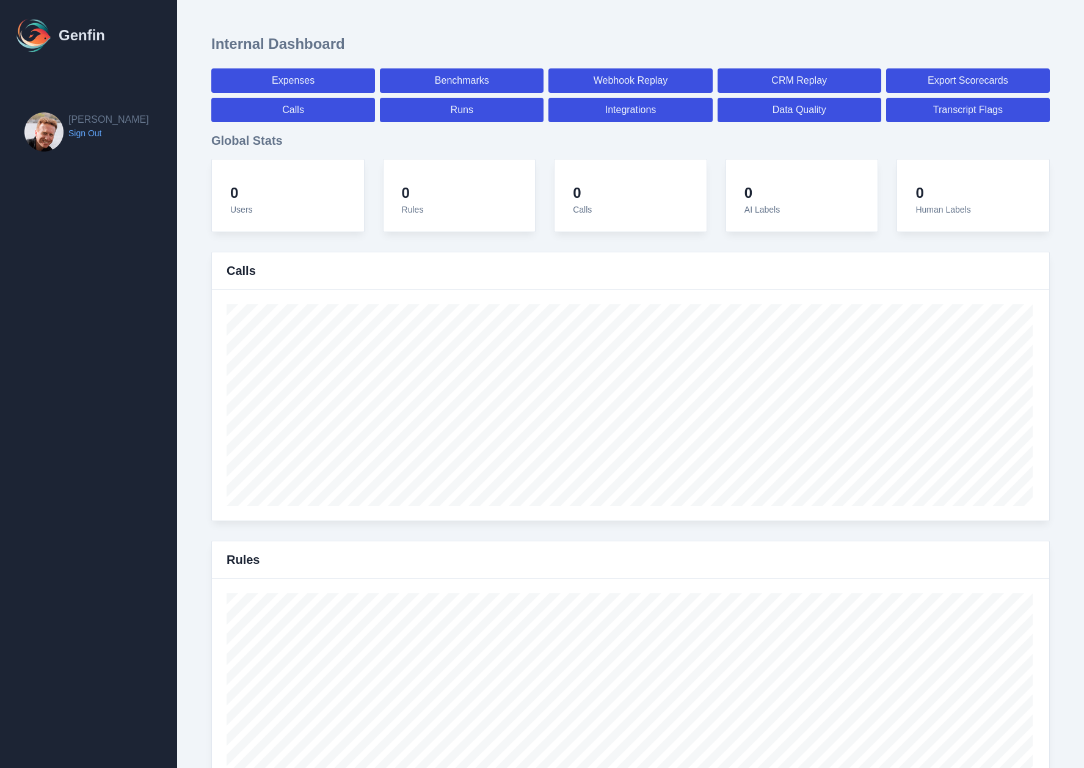
select select "paid"
select select "7"
select select "paid"
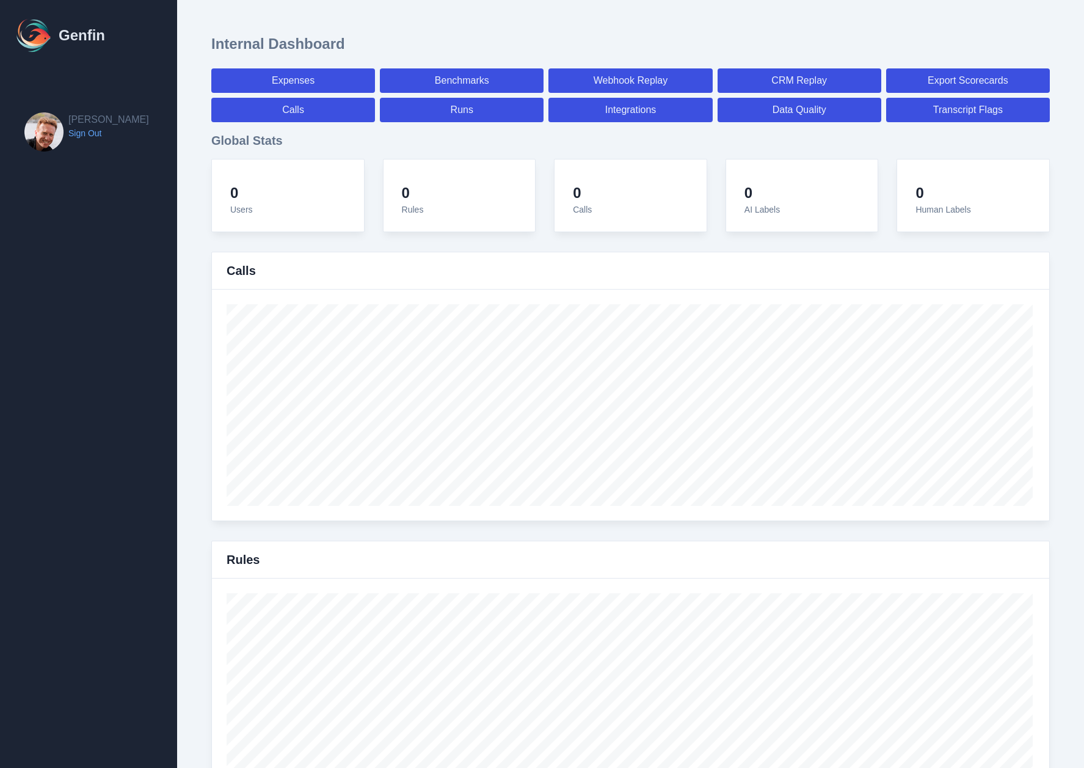
select select "7"
select select "paid"
select select "7"
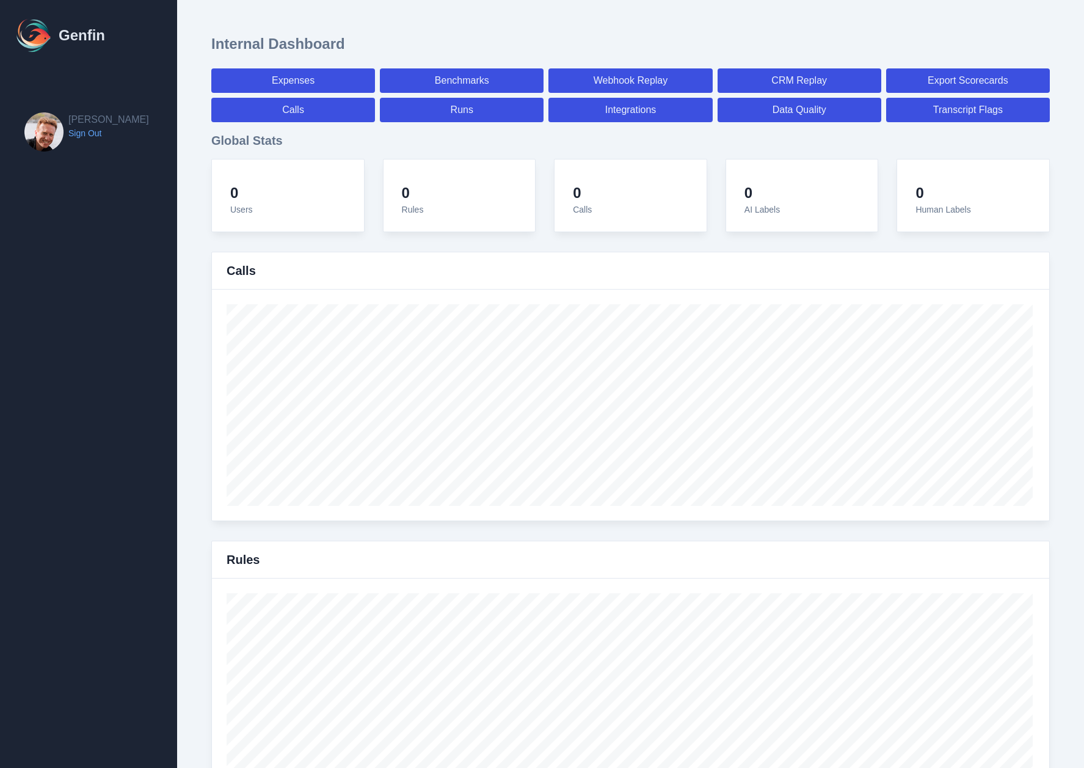
select select "7"
select select "paid"
select select "7"
select select "paid"
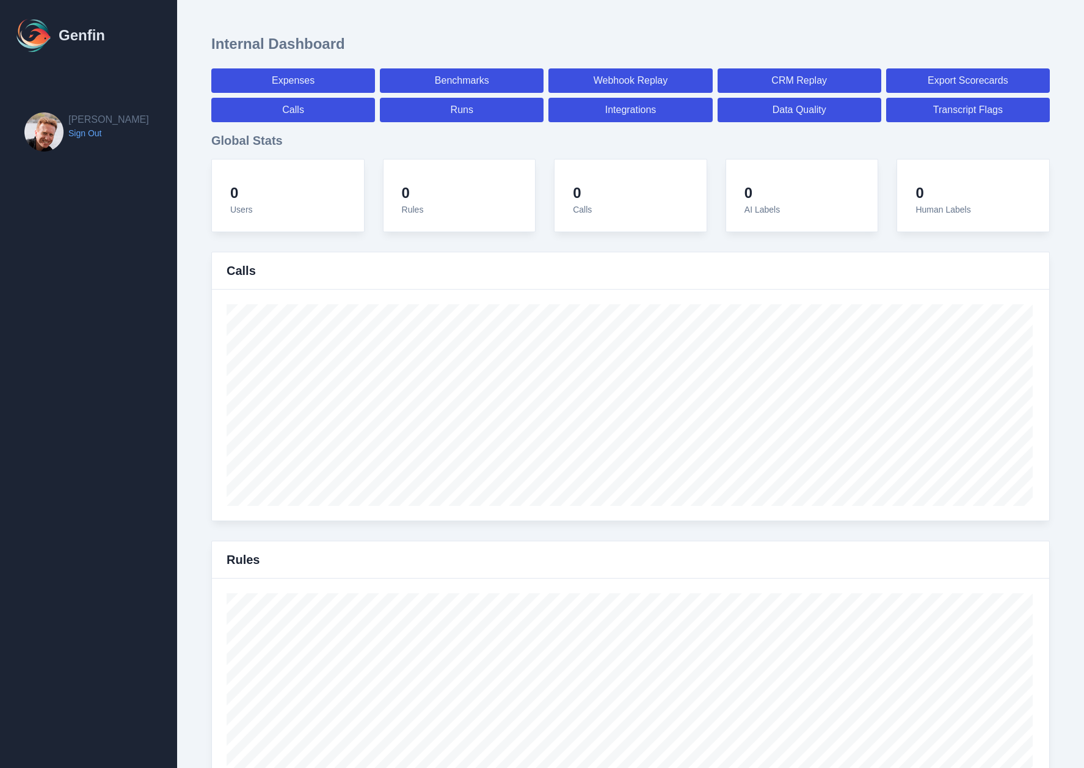
select select "7"
select select "paid"
select select "7"
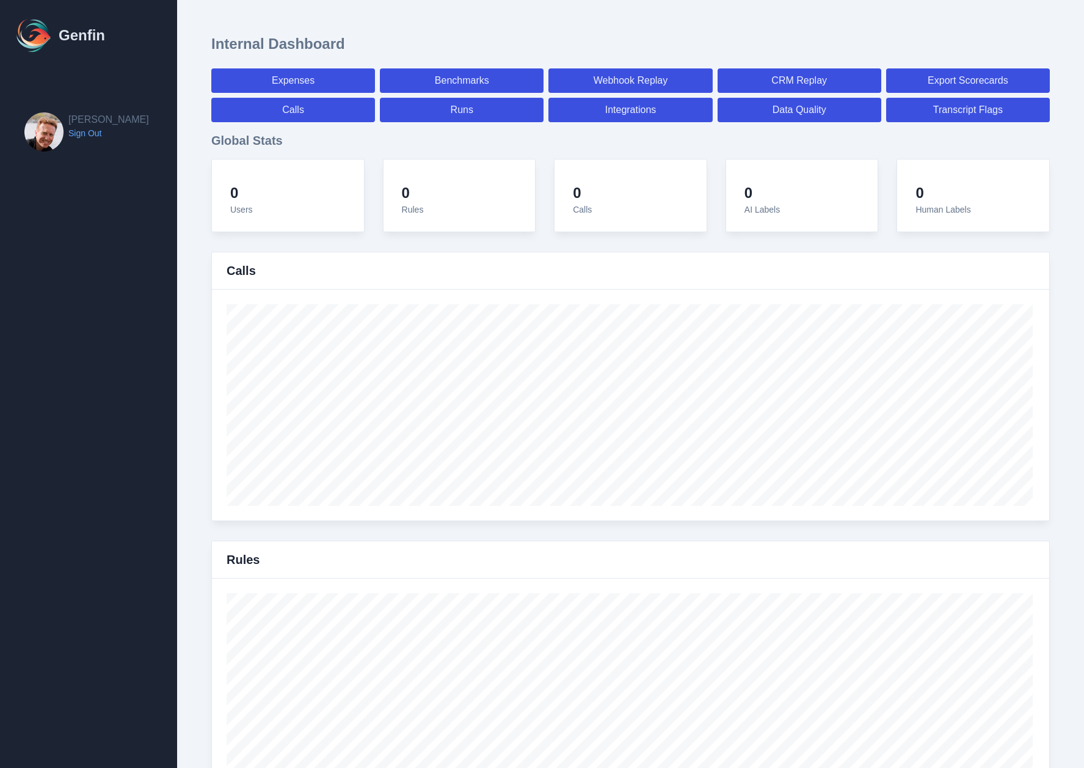
select select "7"
select select "paid"
select select "7"
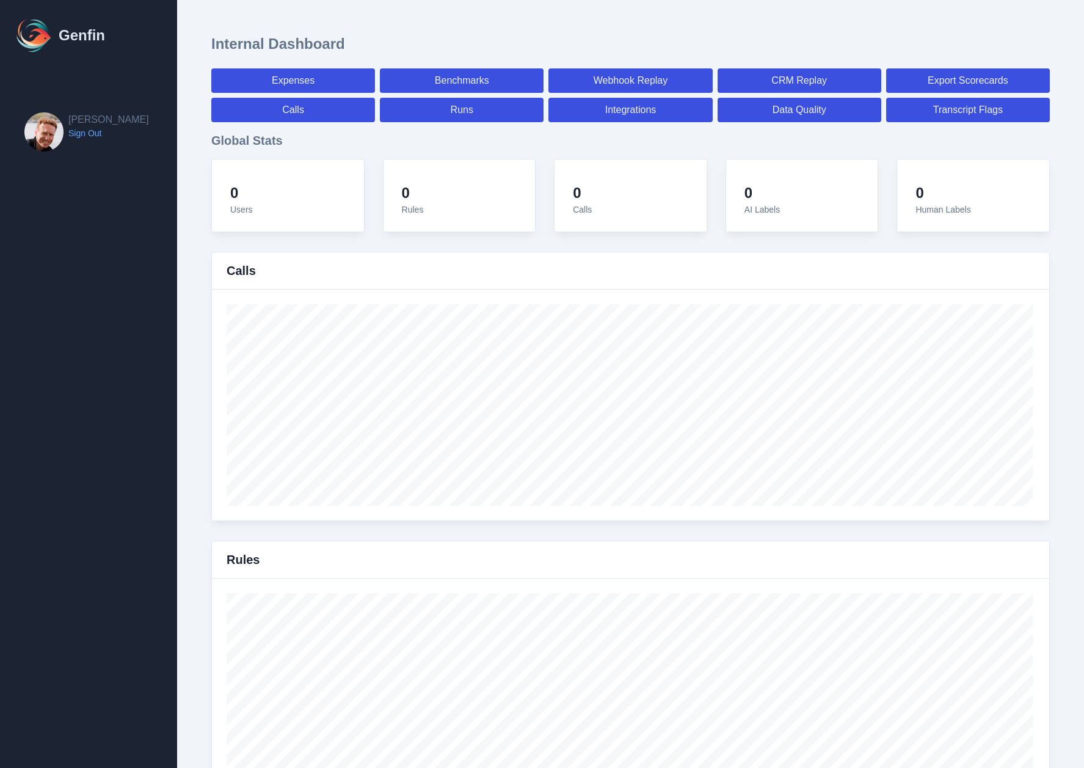
select select "7"
select select "paid"
select select "7"
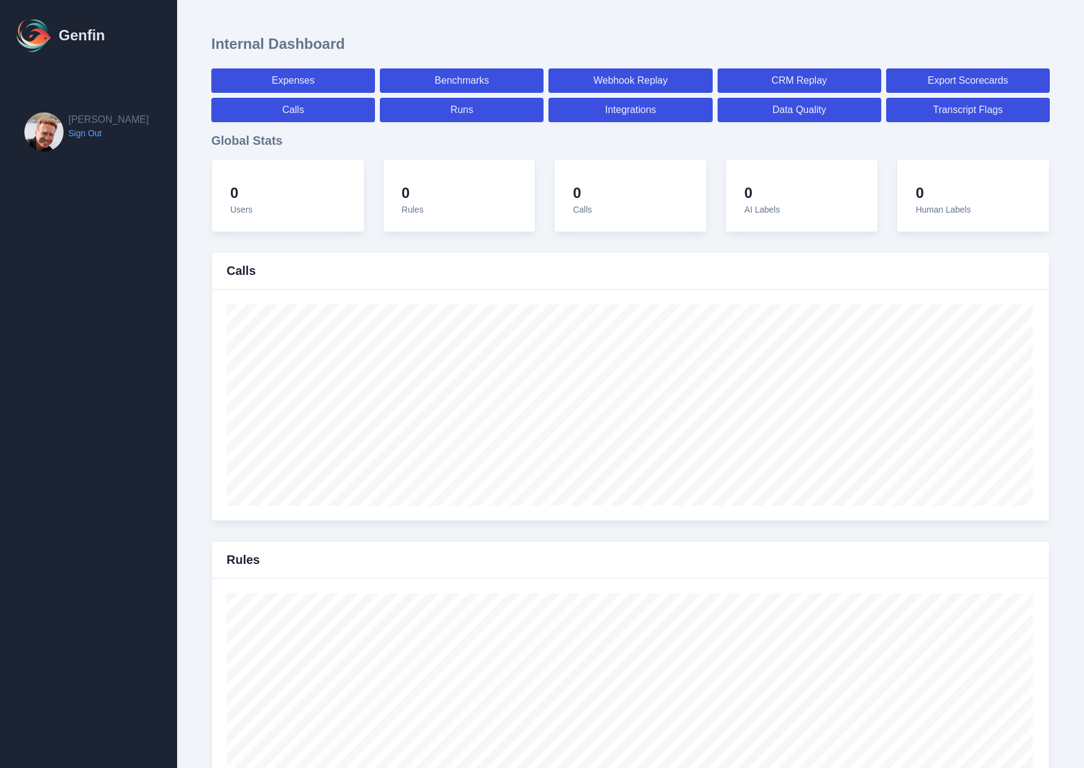
select select "7"
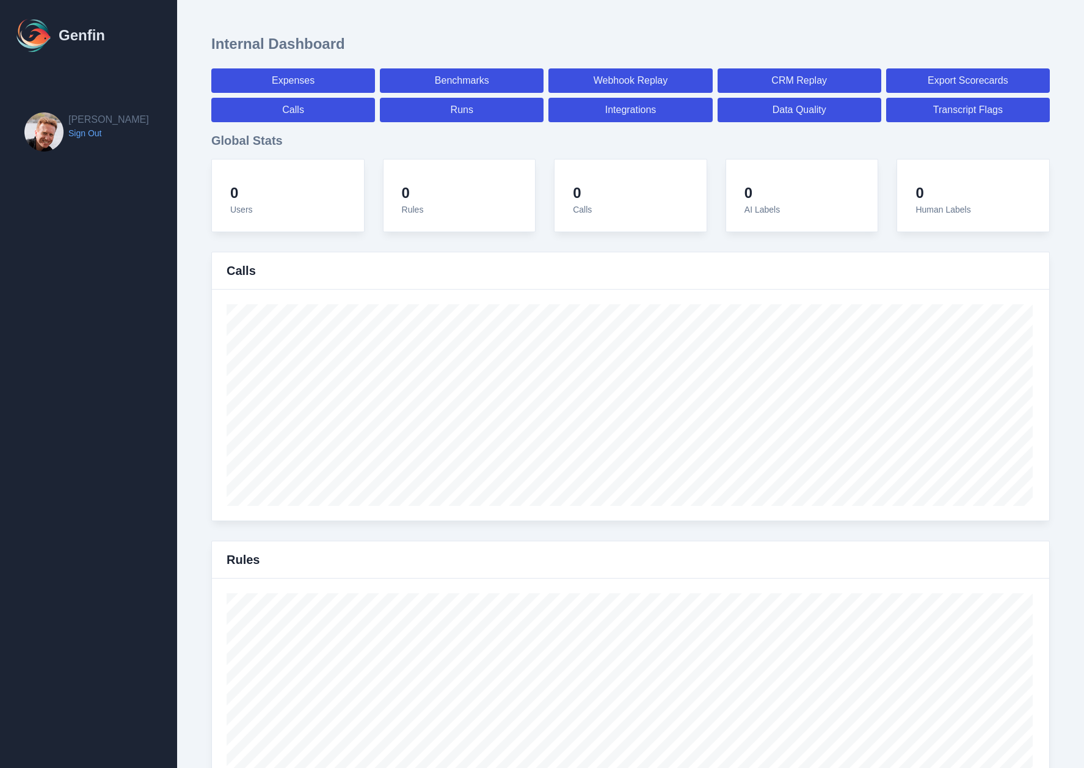
select select "paid"
select select "7"
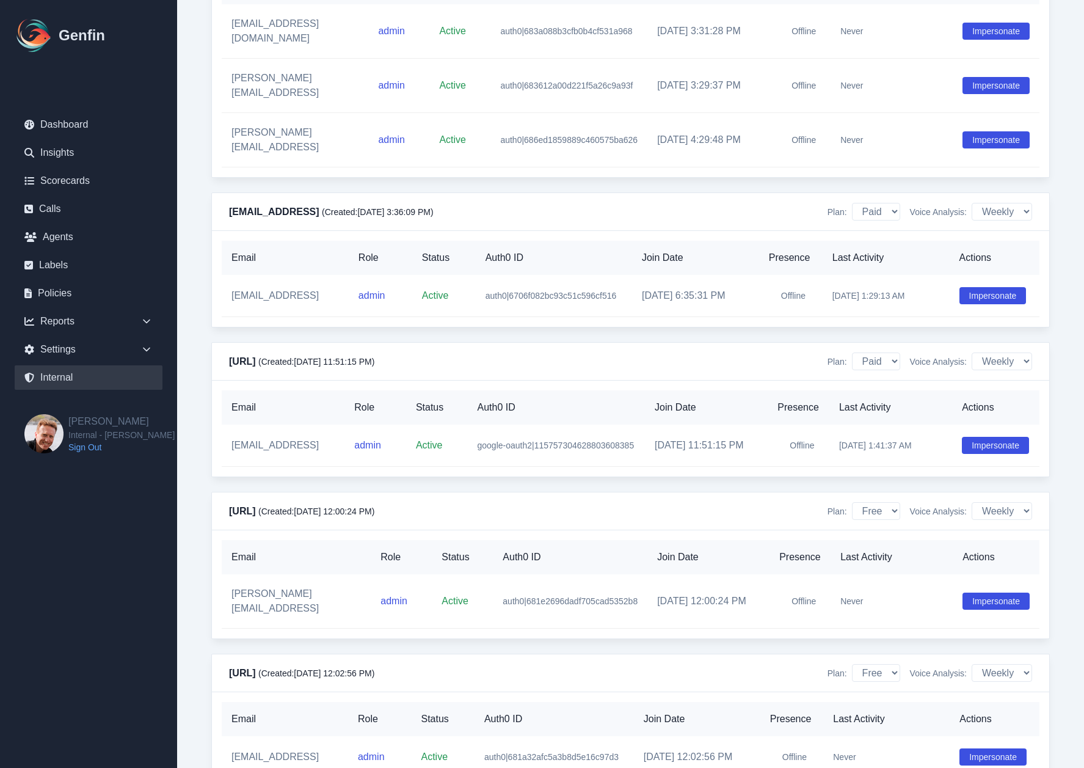
scroll to position [4281, 0]
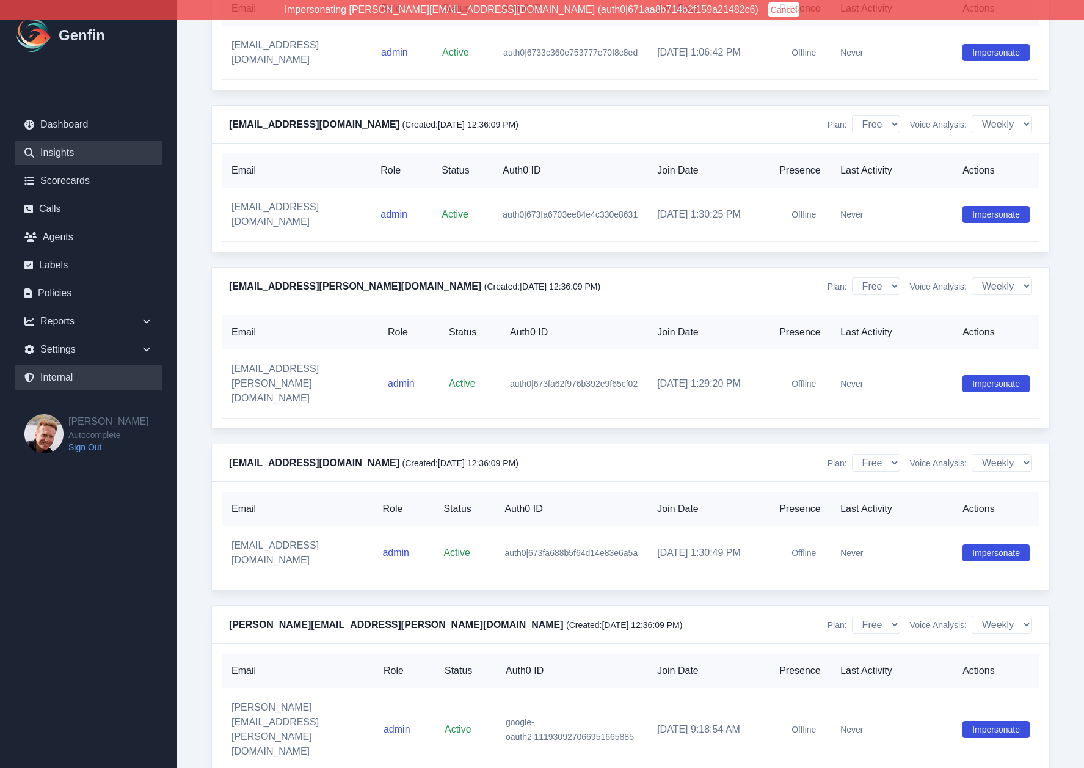
click at [65, 147] on link "Insights" at bounding box center [89, 152] width 148 height 24
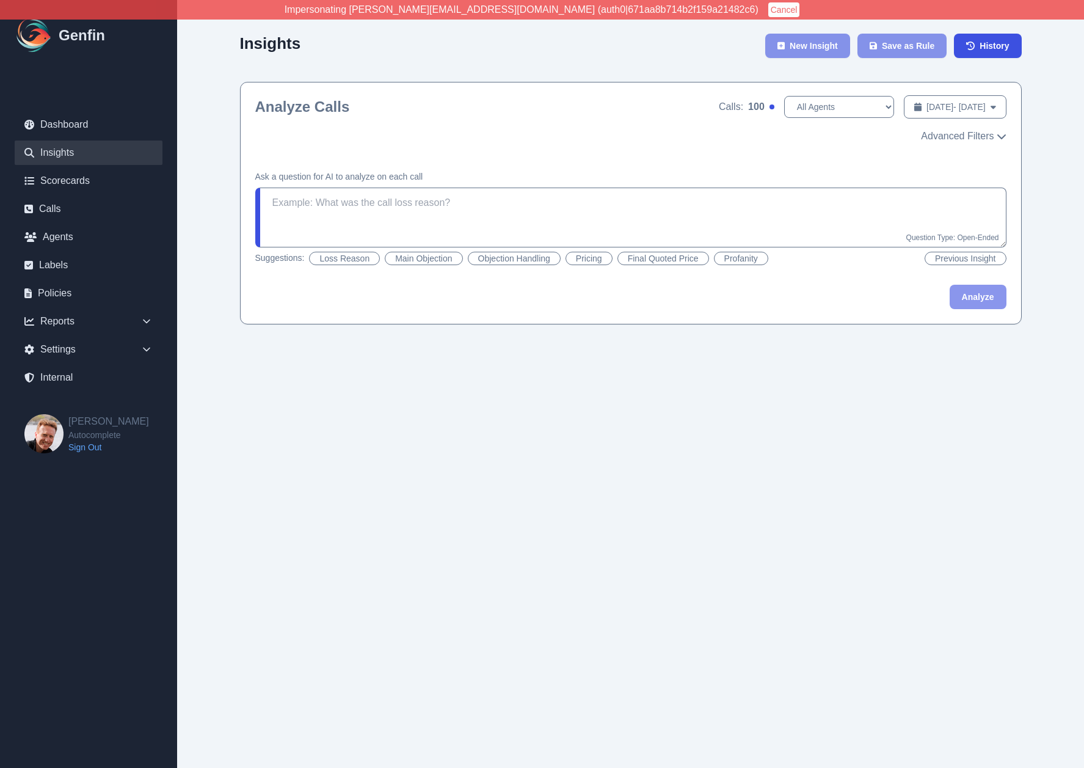
click at [735, 257] on button "Profanity" at bounding box center [741, 258] width 54 height 13
type textarea "Did the agent use profanity toward the customer? It doesn't count if the agent …"
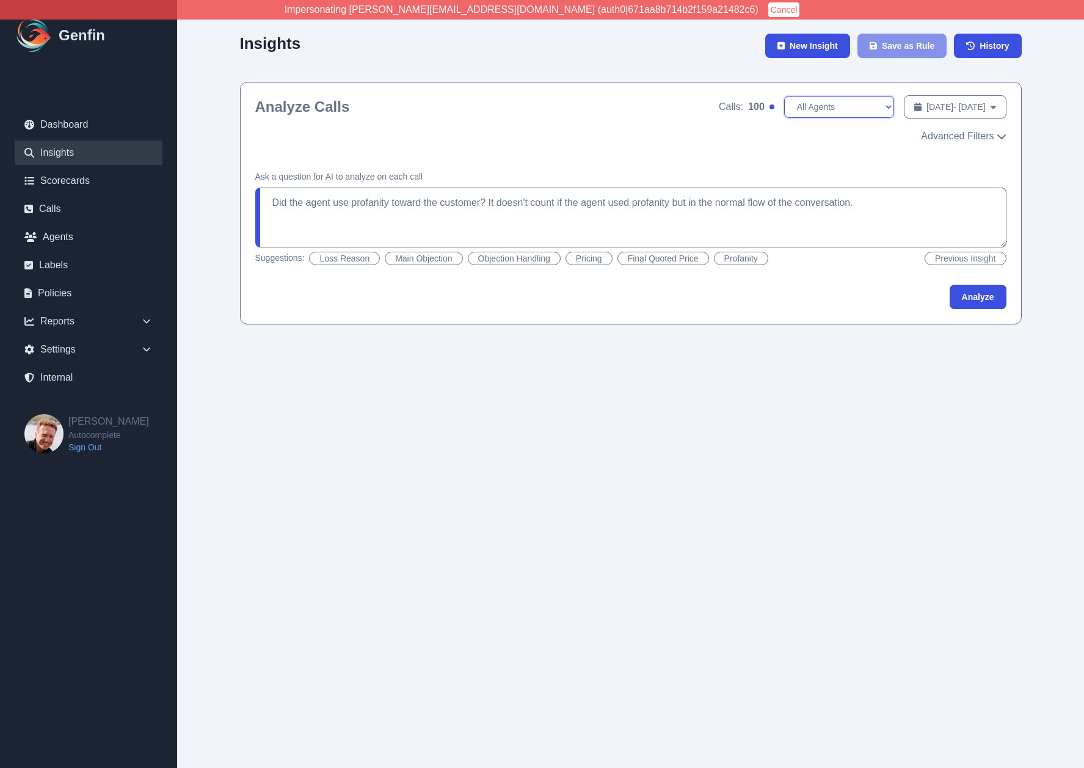
click at [798, 101] on select "All Agents [PERSON_NAME] (Sp) [PERSON_NAME] [PERSON_NAME] [PERSON_NAME] [PERSON…" at bounding box center [839, 107] width 110 height 22
click at [784, 96] on select "All Agents [PERSON_NAME] (Sp) [PERSON_NAME] [PERSON_NAME] [PERSON_NAME] [PERSON…" at bounding box center [839, 107] width 110 height 22
click at [912, 147] on div "Analyze Calls Calls: 100 All Agents [PERSON_NAME] (Sp) [PERSON_NAME] [PERSON_NA…" at bounding box center [631, 118] width 781 height 73
click at [768, 12] on button "Cancel" at bounding box center [784, 9] width 32 height 15
